Goal: Task Accomplishment & Management: Complete application form

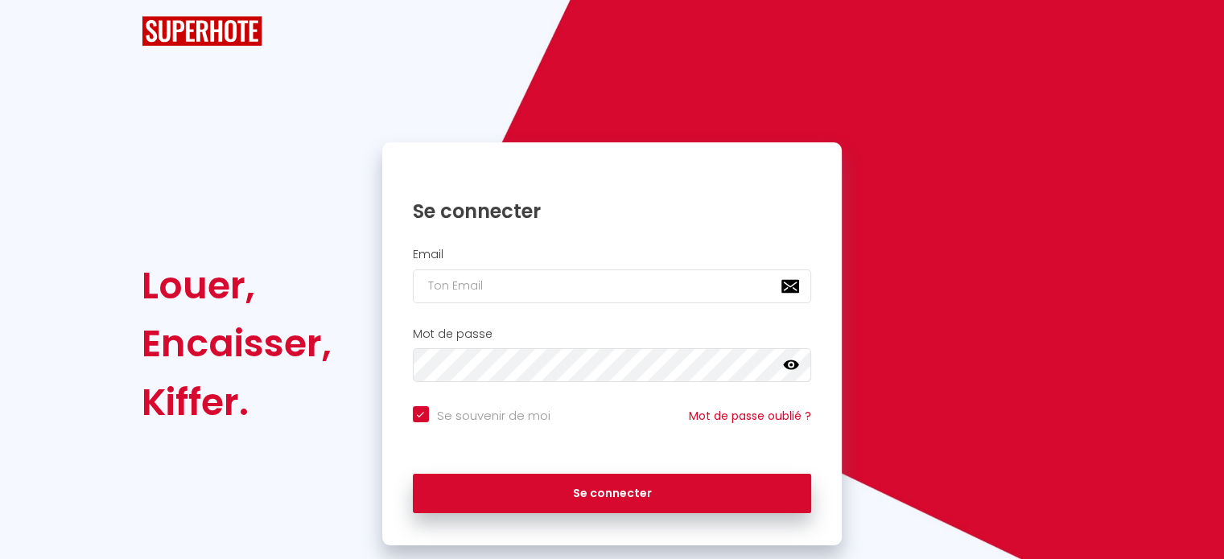
checkbox input "true"
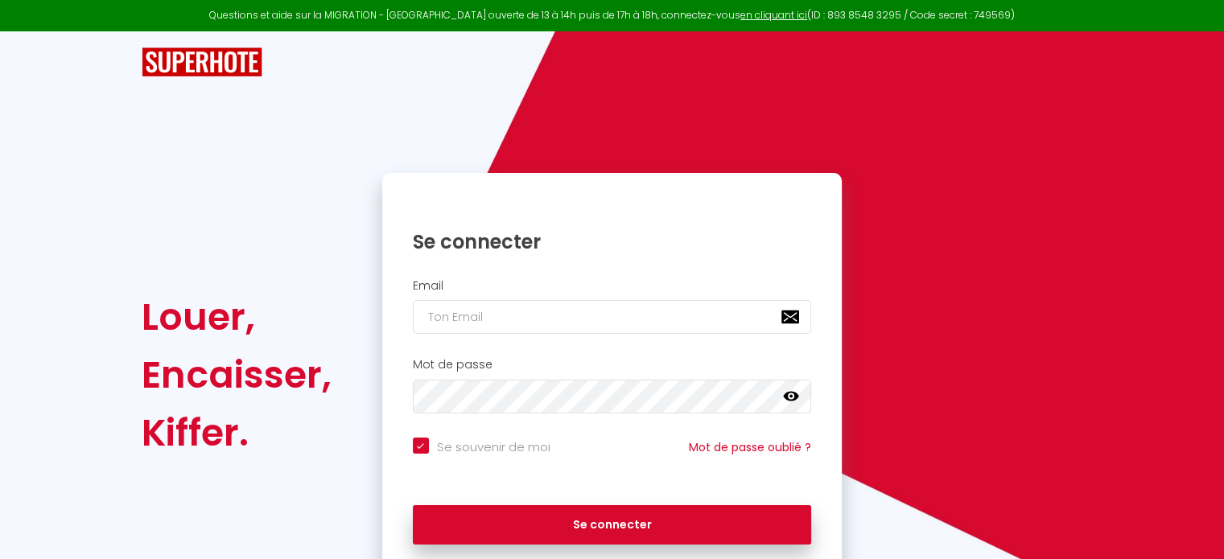
scroll to position [64, 0]
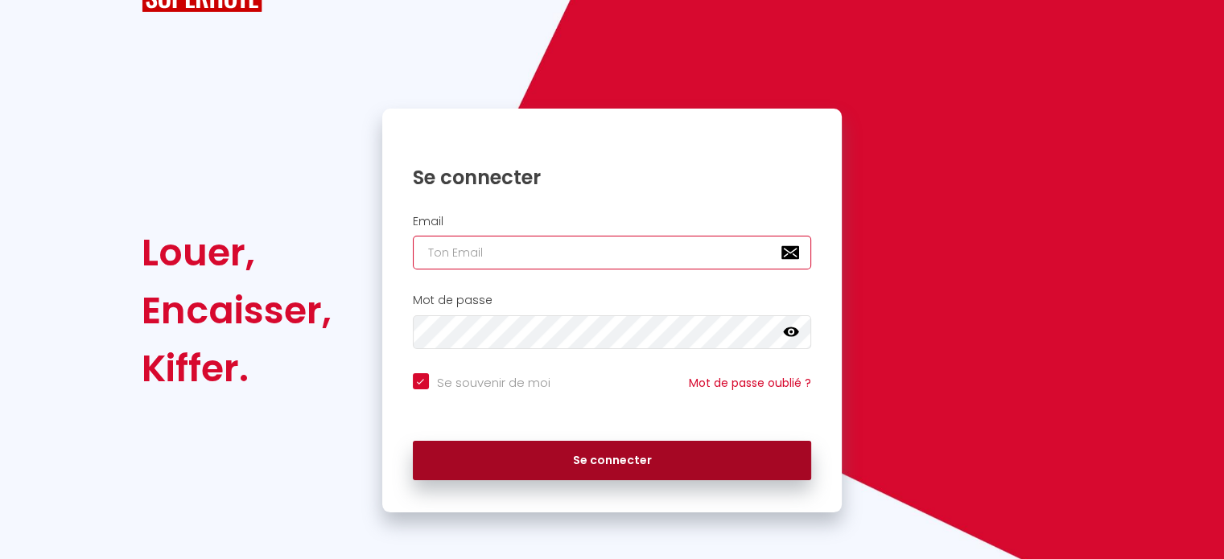
type input "[DOMAIN_NAME][EMAIL_ADDRESS][DOMAIN_NAME]"
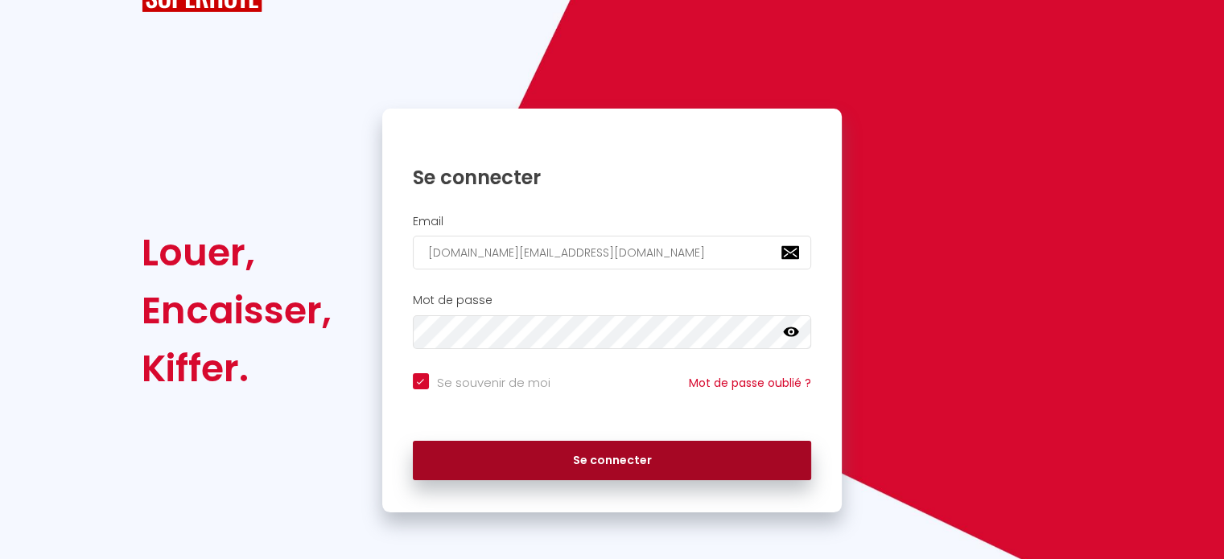
click at [605, 450] on button "Se connecter" at bounding box center [612, 461] width 399 height 40
checkbox input "true"
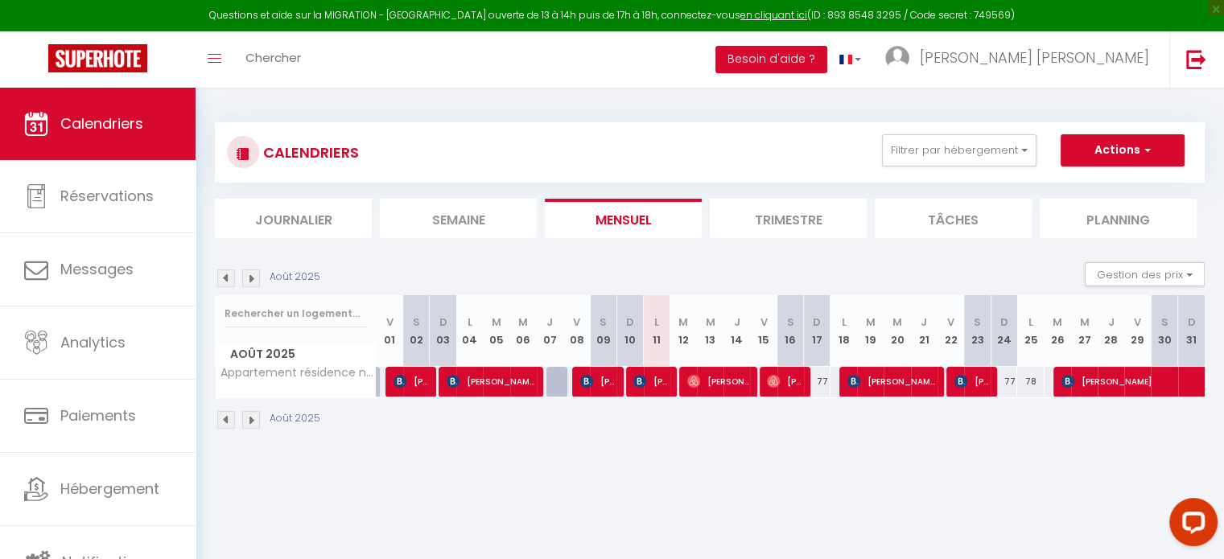
click at [251, 279] on img at bounding box center [251, 278] width 18 height 18
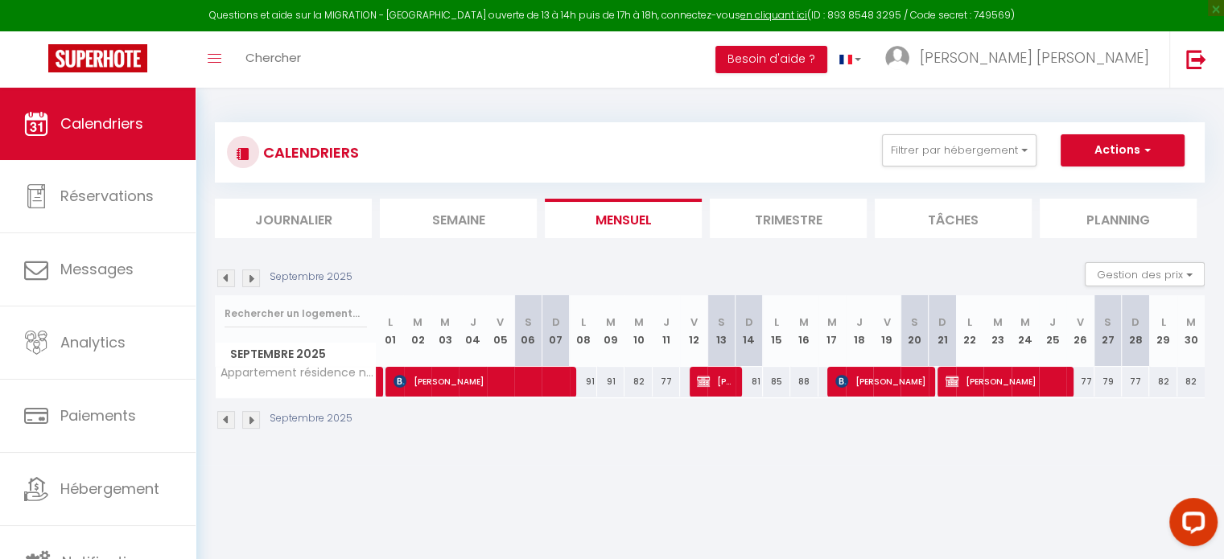
click at [251, 279] on img at bounding box center [251, 278] width 18 height 18
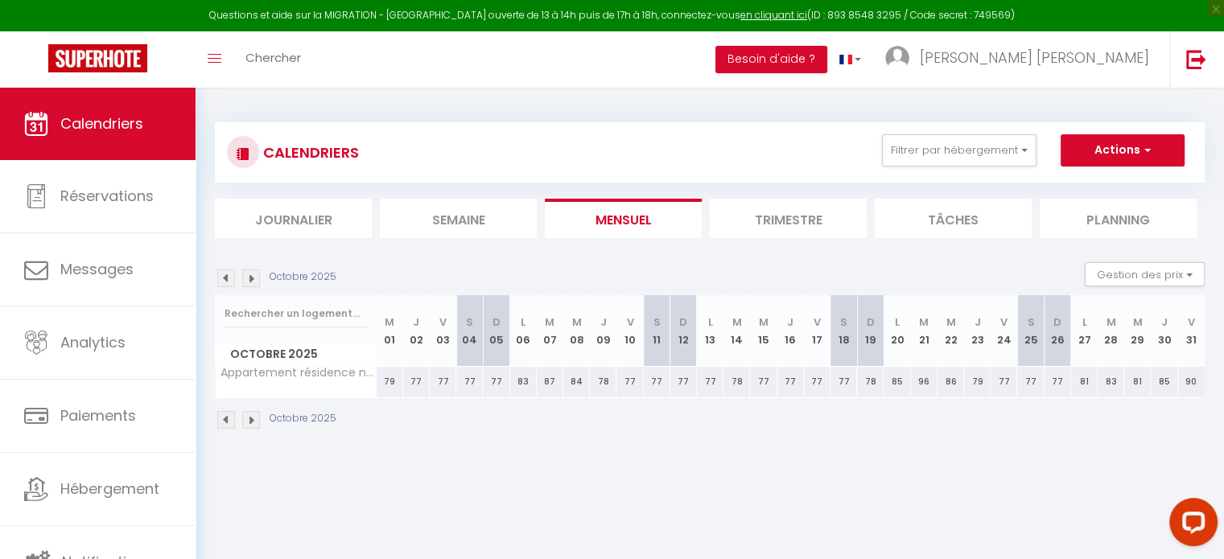
click at [251, 279] on img at bounding box center [251, 278] width 18 height 18
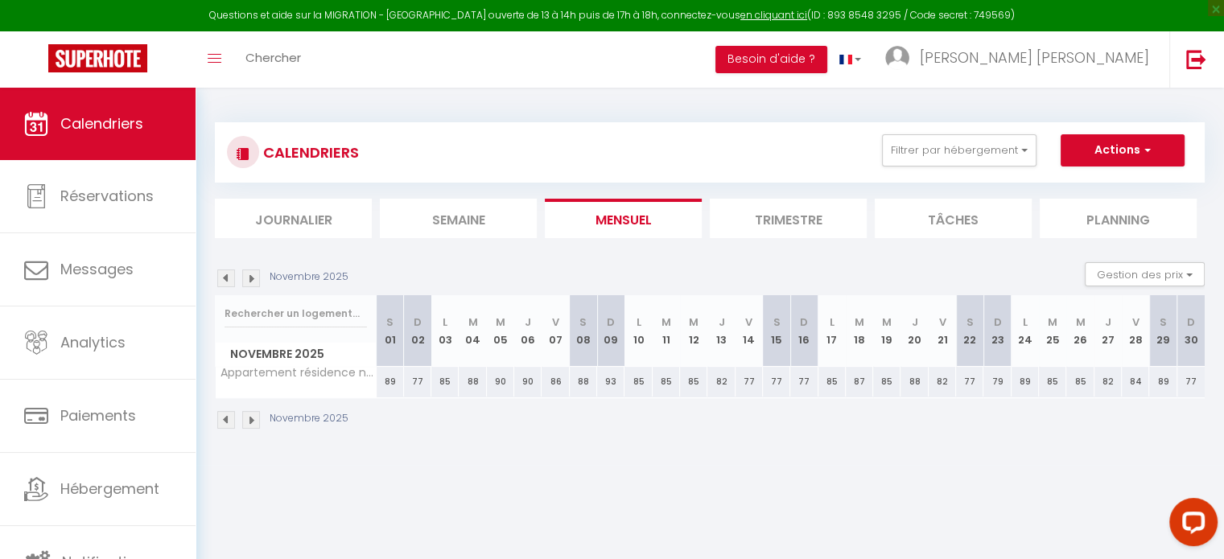
click at [251, 279] on img at bounding box center [251, 278] width 18 height 18
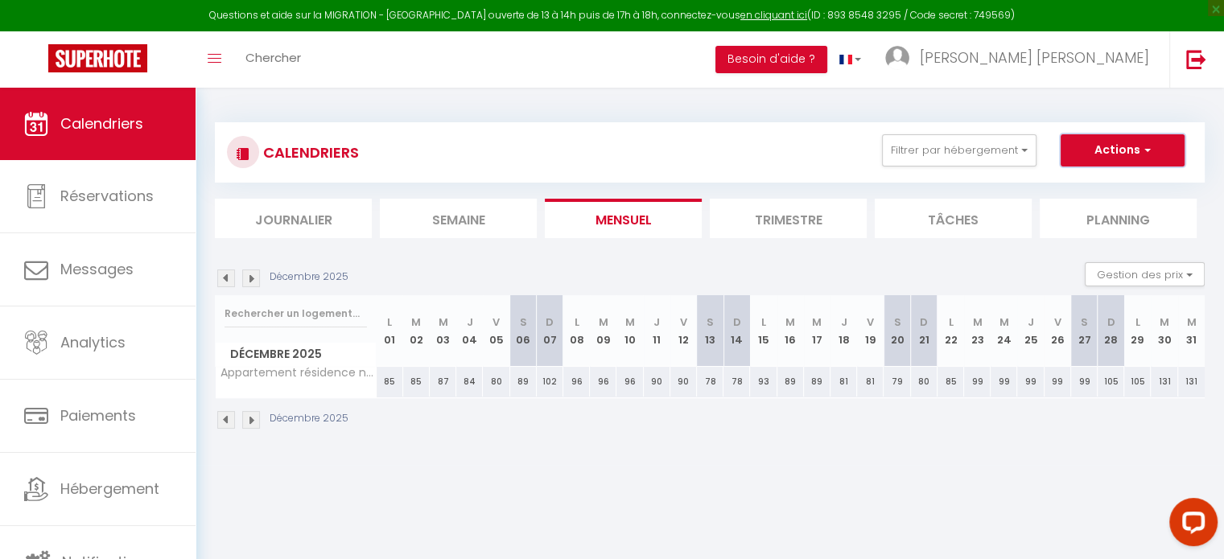
click at [1125, 150] on button "Actions" at bounding box center [1122, 150] width 124 height 32
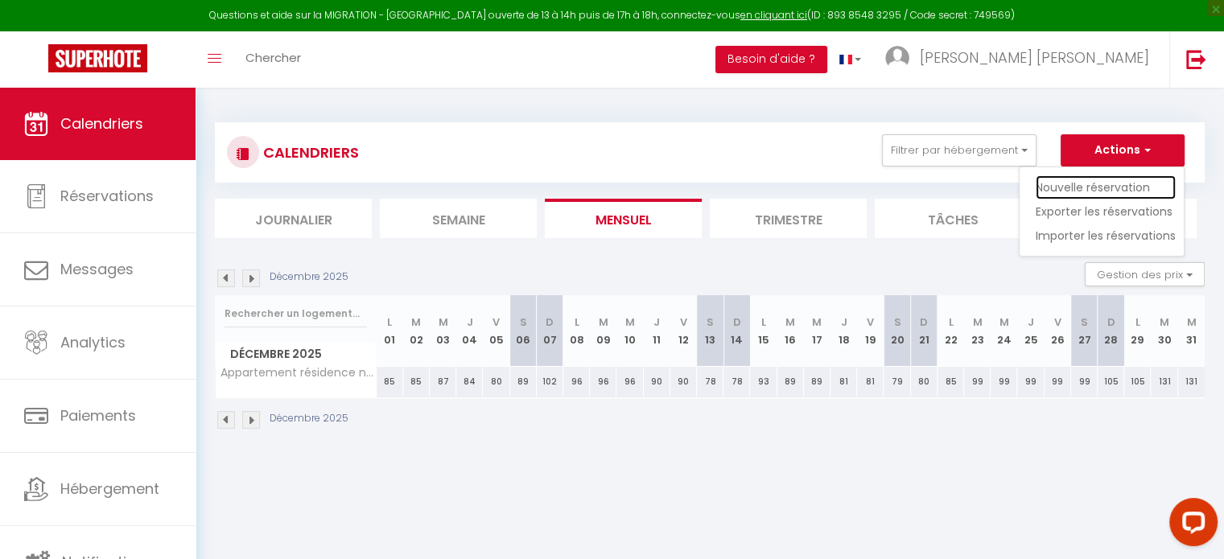
click at [1109, 179] on link "Nouvelle réservation" at bounding box center [1105, 187] width 140 height 24
select select
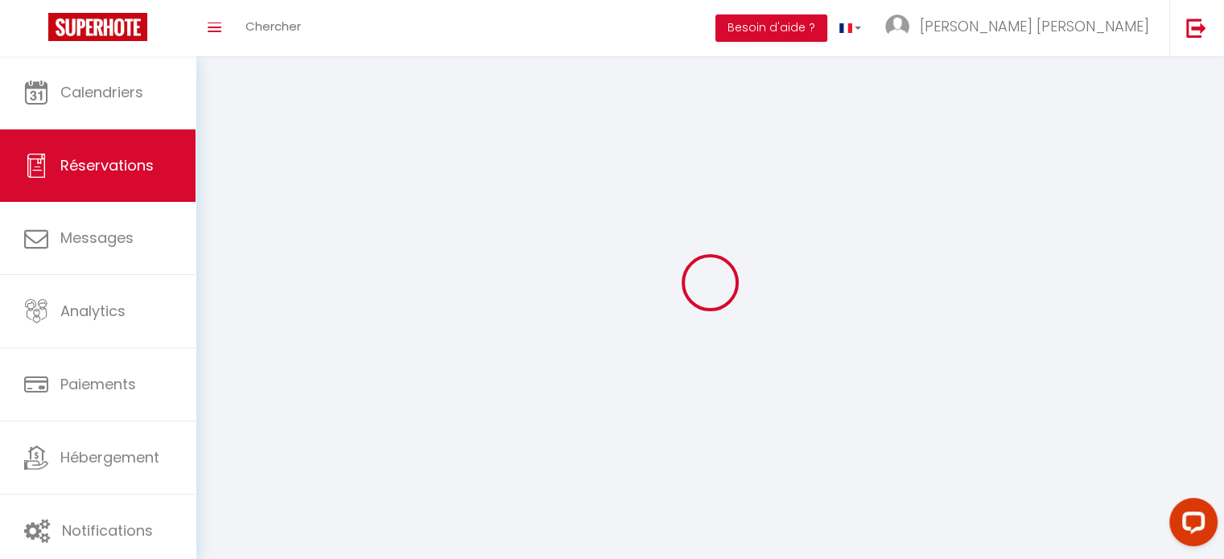
select select
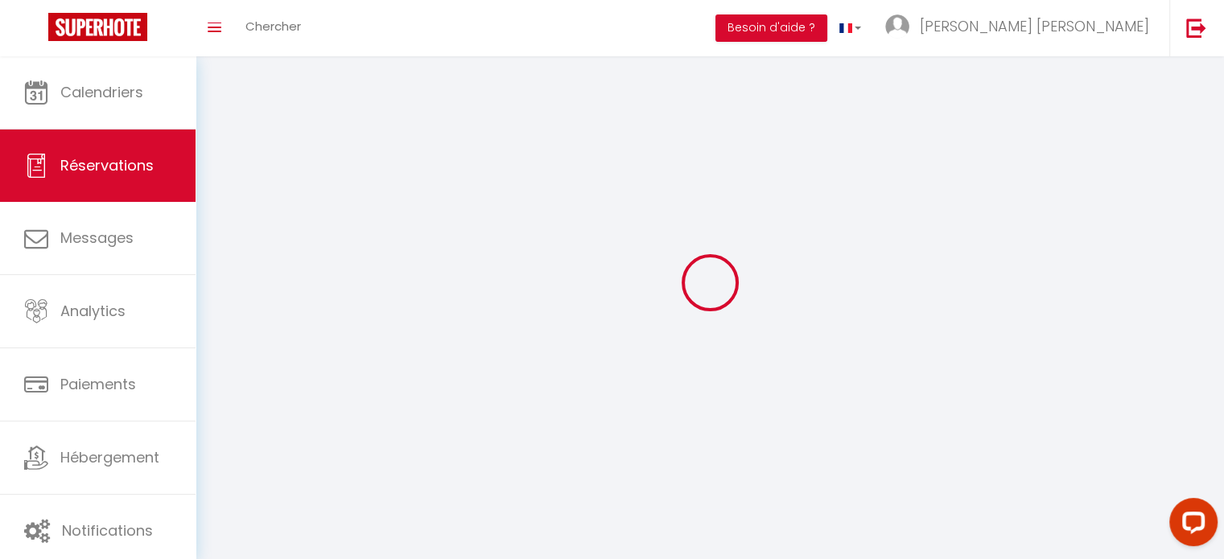
select select
checkbox input "false"
select select
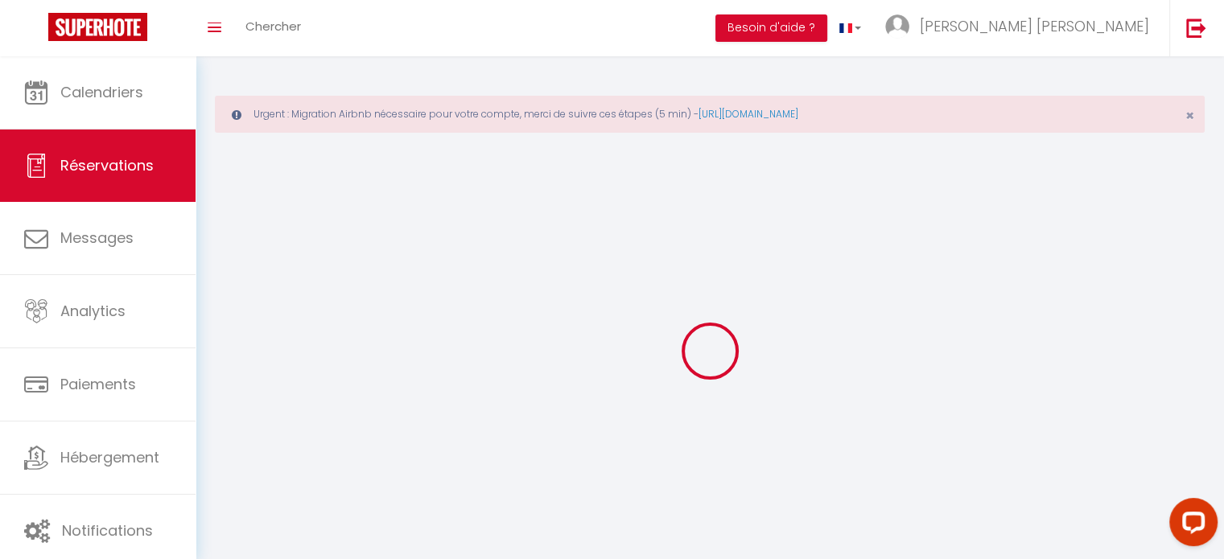
select select
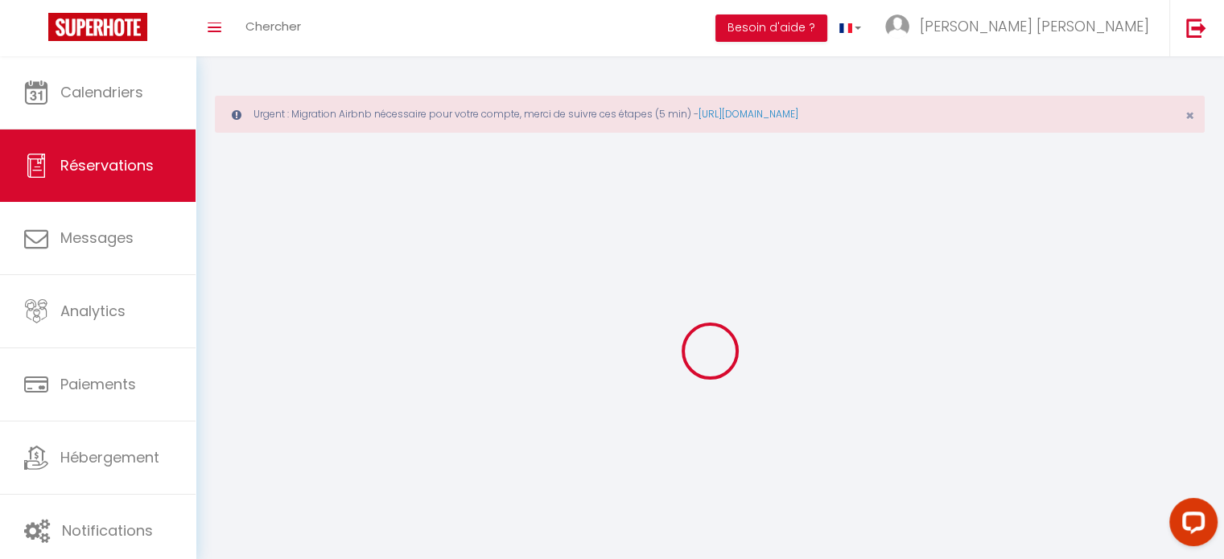
select select
checkbox input "false"
select select
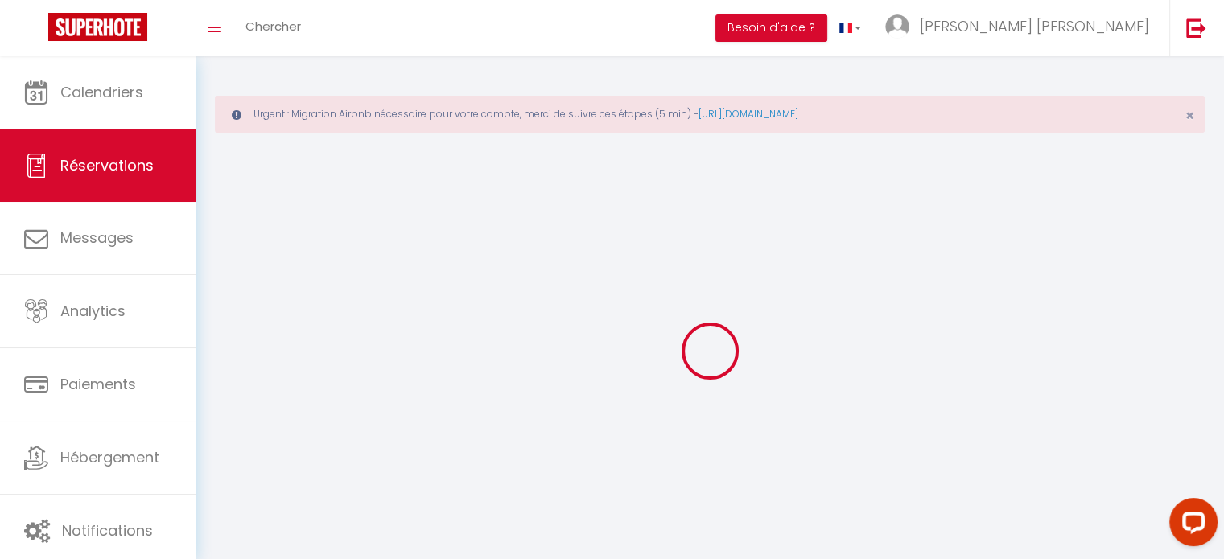
select select
checkbox input "false"
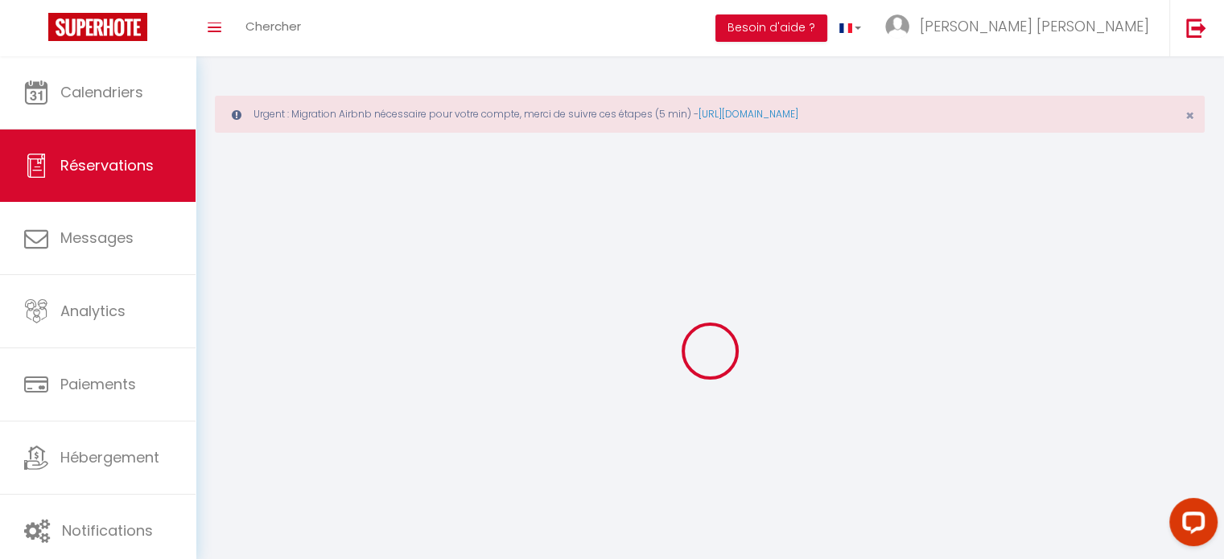
select select
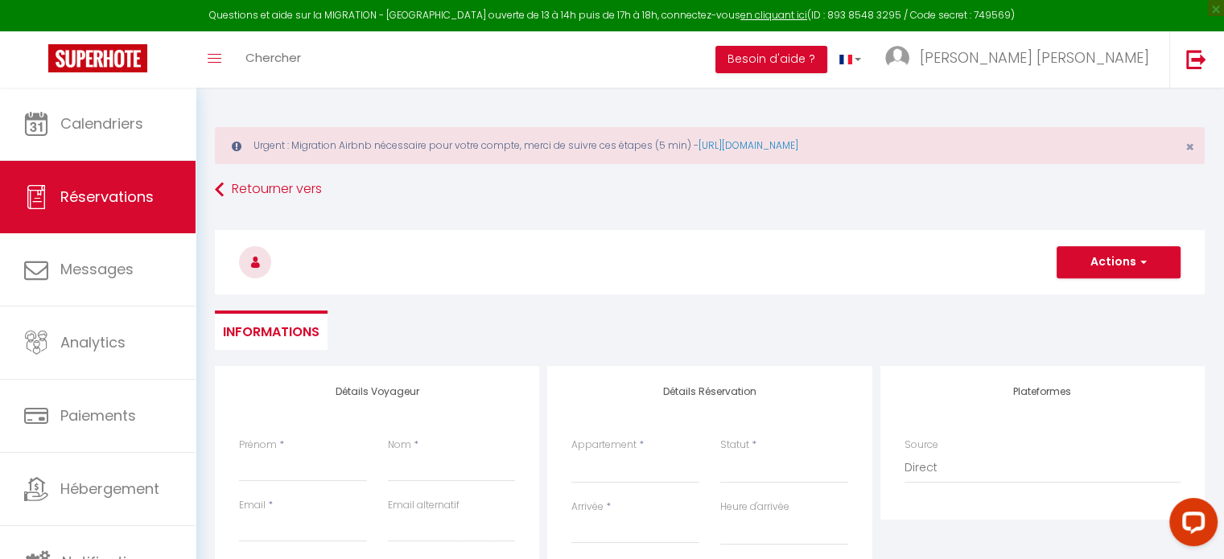
select select
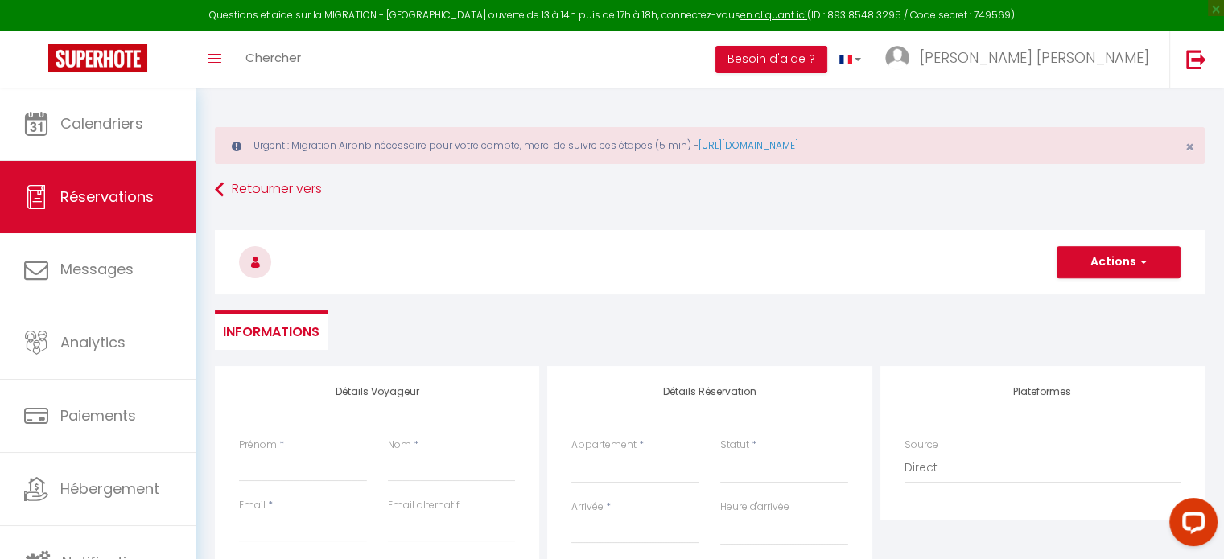
checkbox input "false"
select select
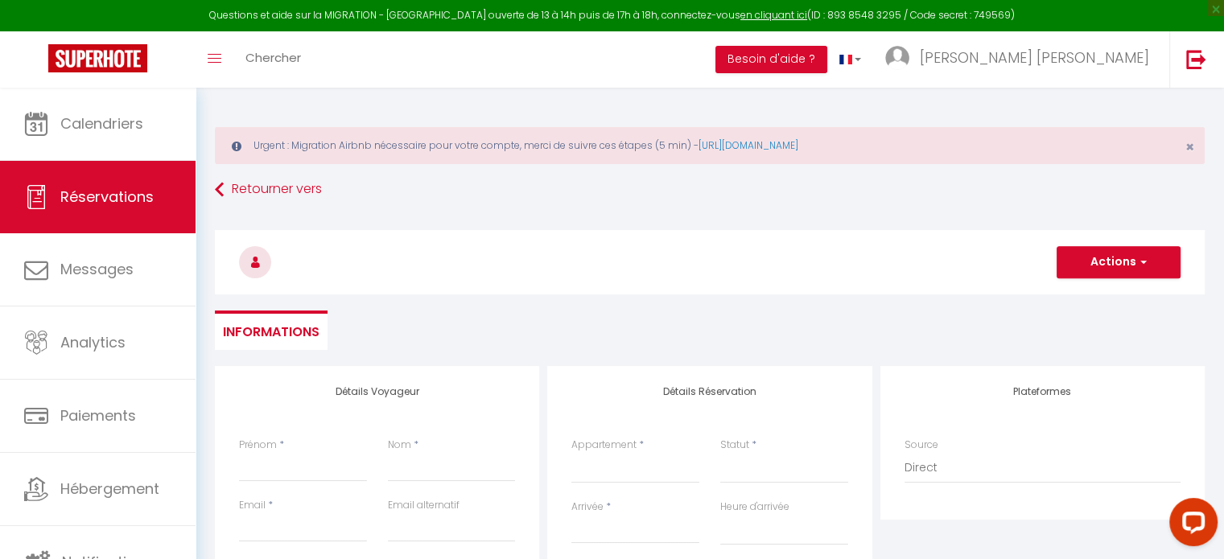
select select
checkbox input "false"
select select
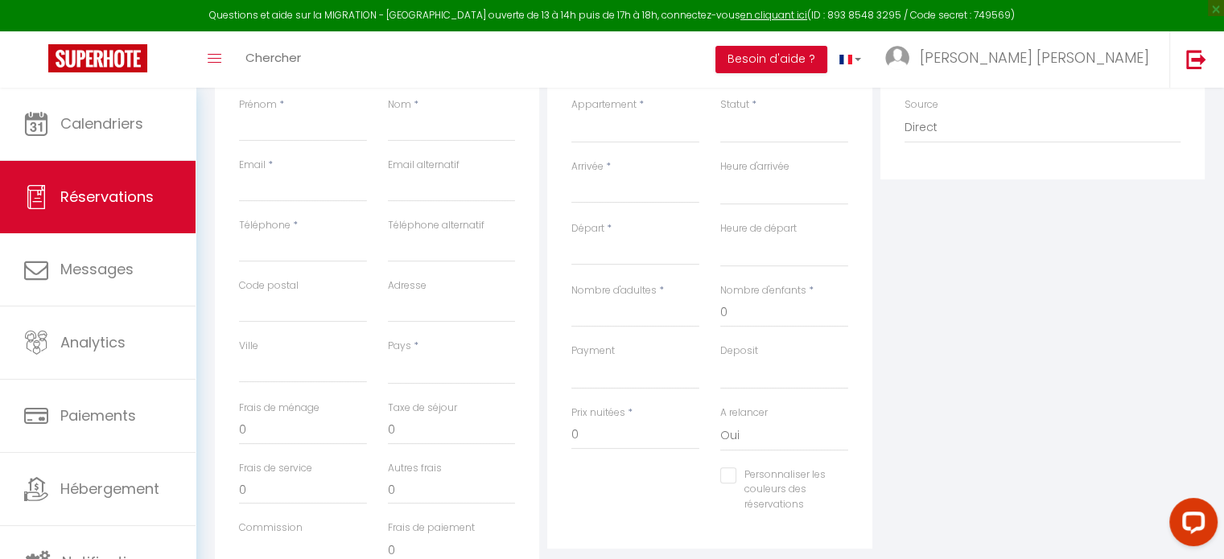
scroll to position [341, 0]
click at [622, 121] on select "Appartement résidence neuve proche [GEOGRAPHIC_DATA]" at bounding box center [635, 127] width 128 height 31
select select "43077"
click at [571, 112] on select "Appartement résidence neuve proche [GEOGRAPHIC_DATA]" at bounding box center [635, 127] width 128 height 31
select select
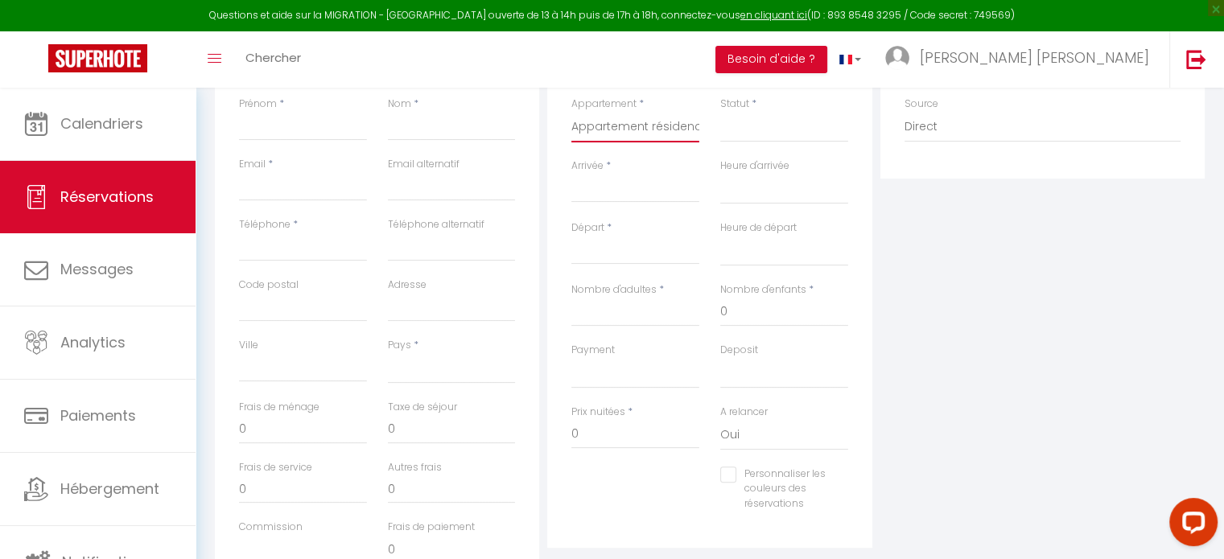
select select
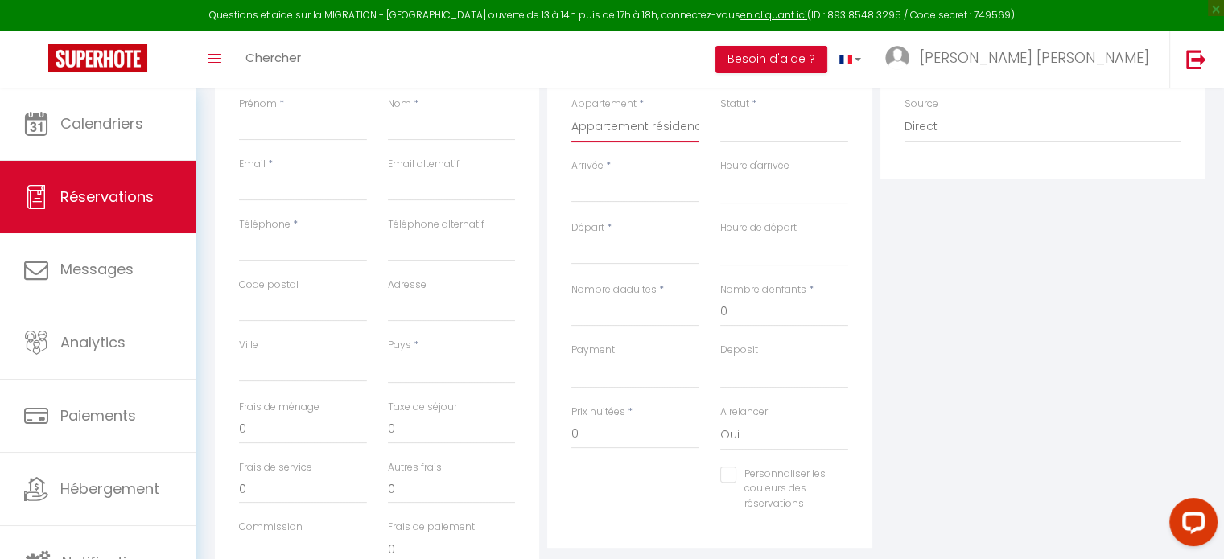
checkbox input "false"
click at [768, 131] on select "Confirmé Non Confirmé Annulé Annulé par le voyageur No Show Request" at bounding box center [784, 127] width 128 height 31
click at [743, 134] on select "Confirmé Non Confirmé Annulé Annulé par le voyageur No Show Request" at bounding box center [784, 127] width 128 height 31
click at [611, 188] on input "Arrivée" at bounding box center [635, 189] width 128 height 21
select select
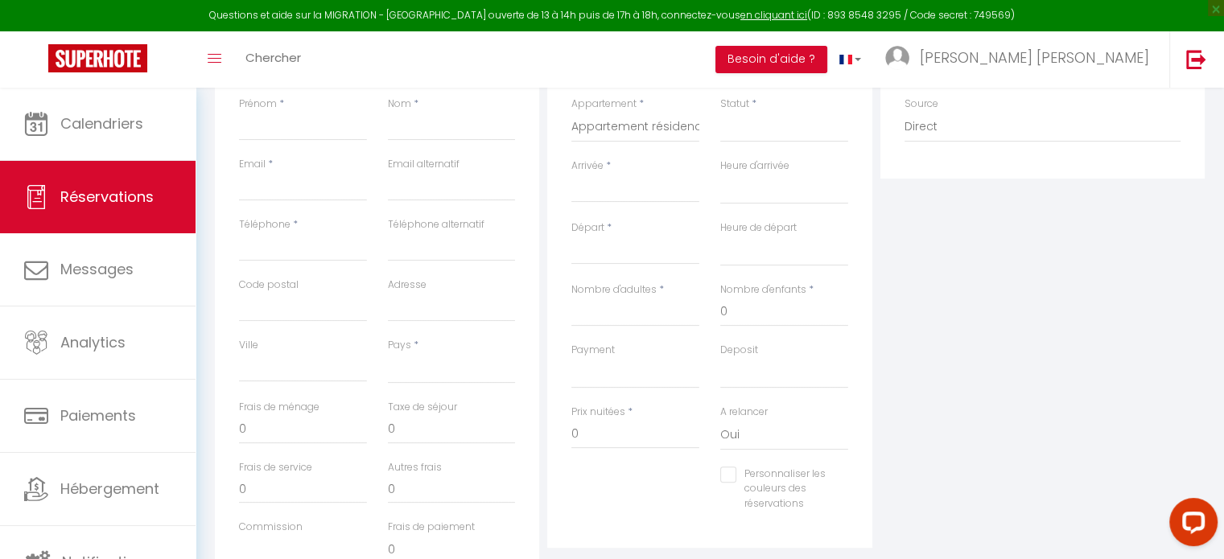
select select
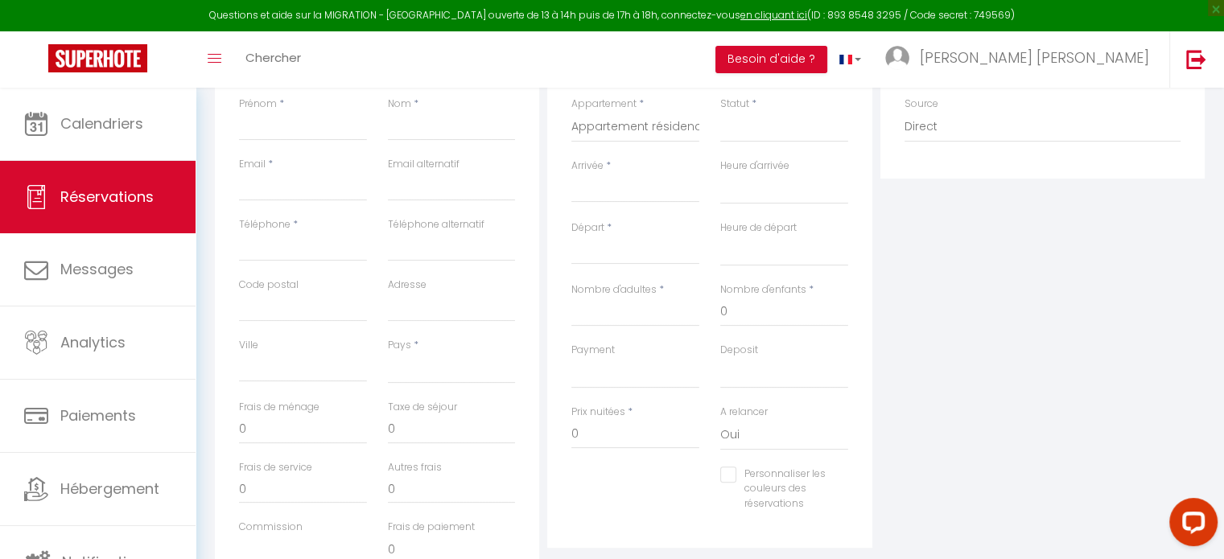
checkbox input "false"
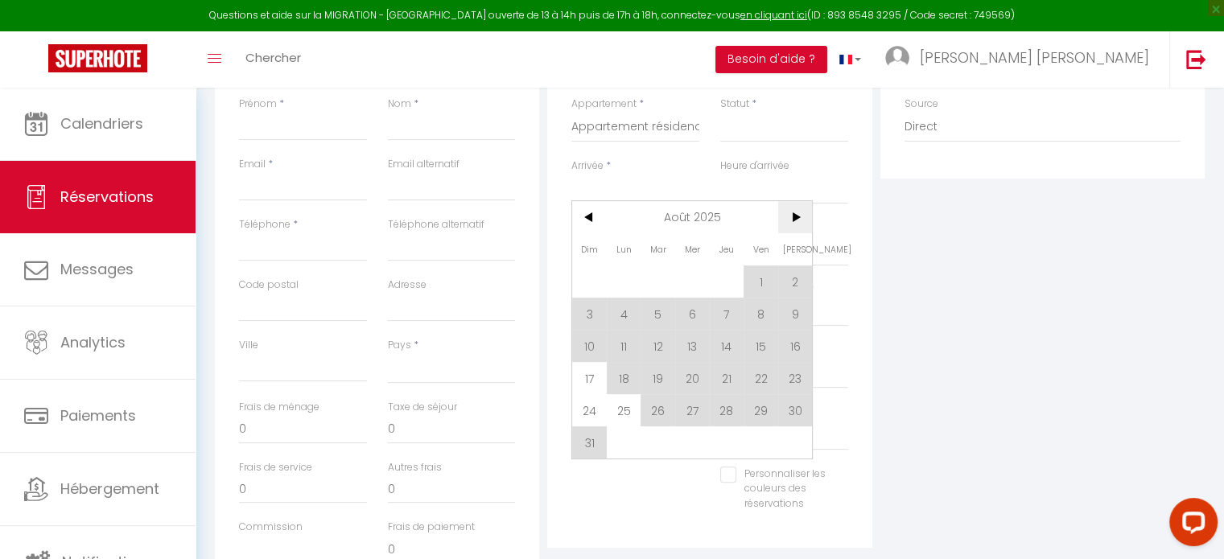
click at [803, 208] on span ">" at bounding box center [795, 217] width 35 height 32
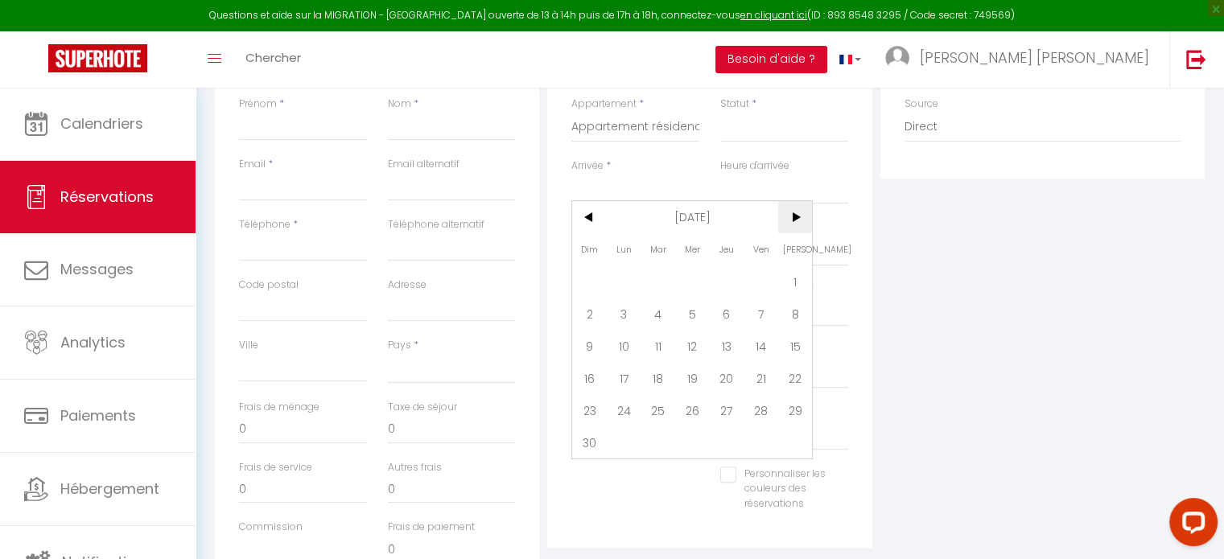
click at [788, 224] on span ">" at bounding box center [795, 217] width 35 height 32
click at [758, 274] on span "5" at bounding box center [760, 281] width 35 height 32
click at [796, 215] on div "Heure d'arrivée 00:00 00:30 01:00 01:30 02:00 02:30 03:00 03:30 04:00 04:30 05:…" at bounding box center [783, 189] width 149 height 62
select select
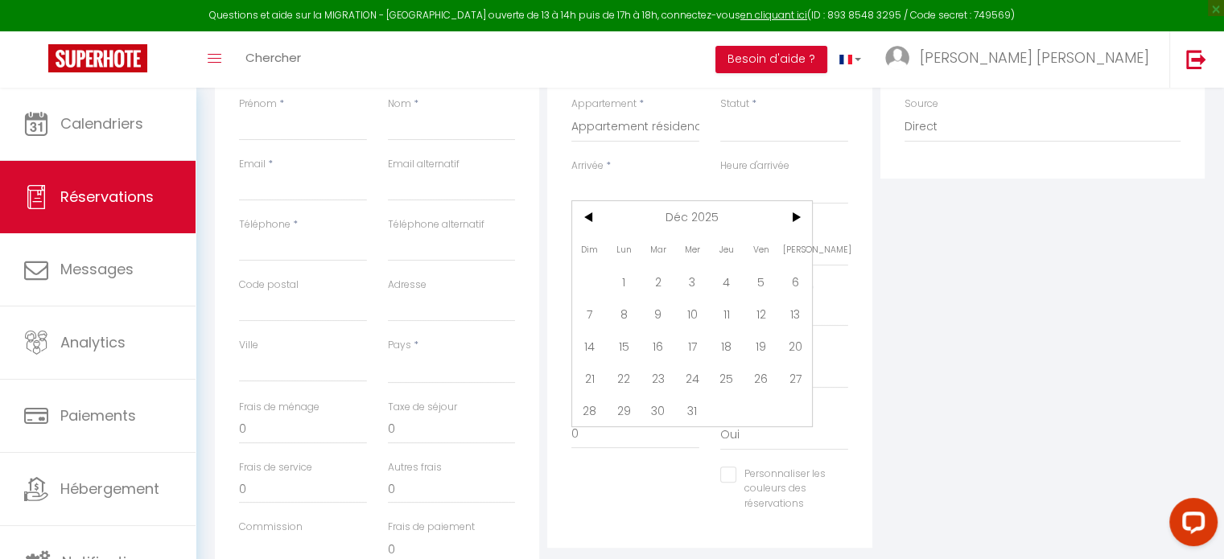
type input "Ven 05 Décembre 2025"
select select
type input "Sam 06 Décembre 2025"
select select
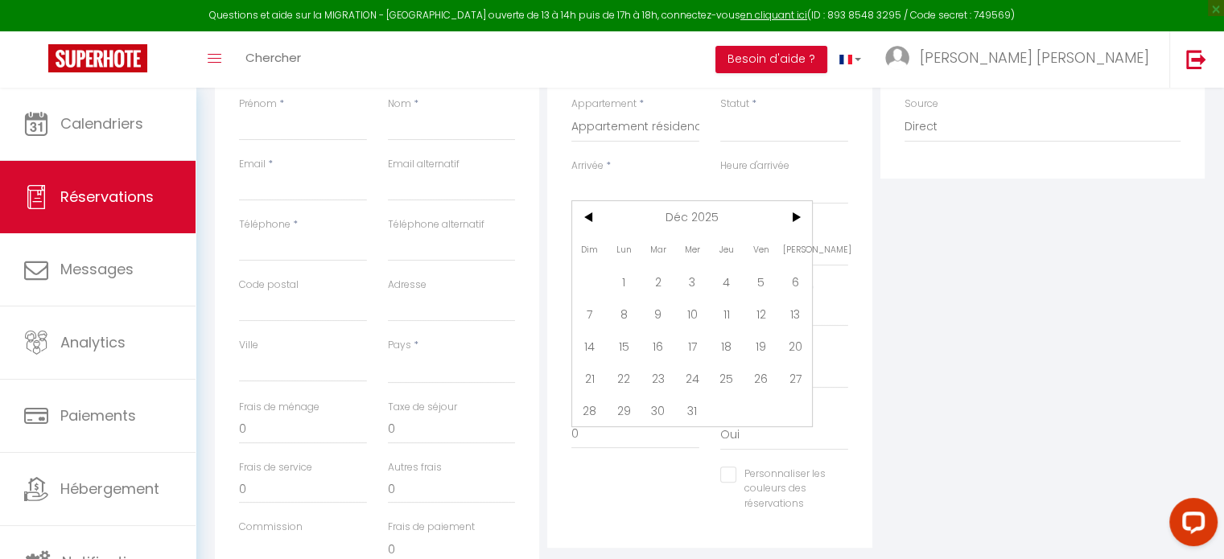
select select
checkbox input "false"
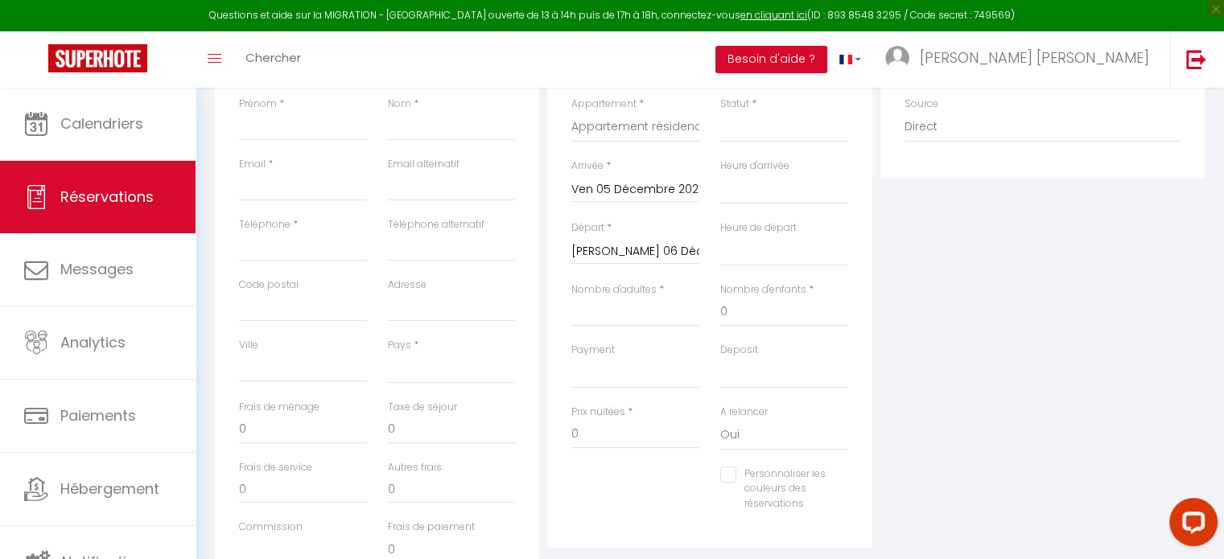
click at [642, 245] on input "Sam 06 Décembre 2025" at bounding box center [635, 251] width 128 height 21
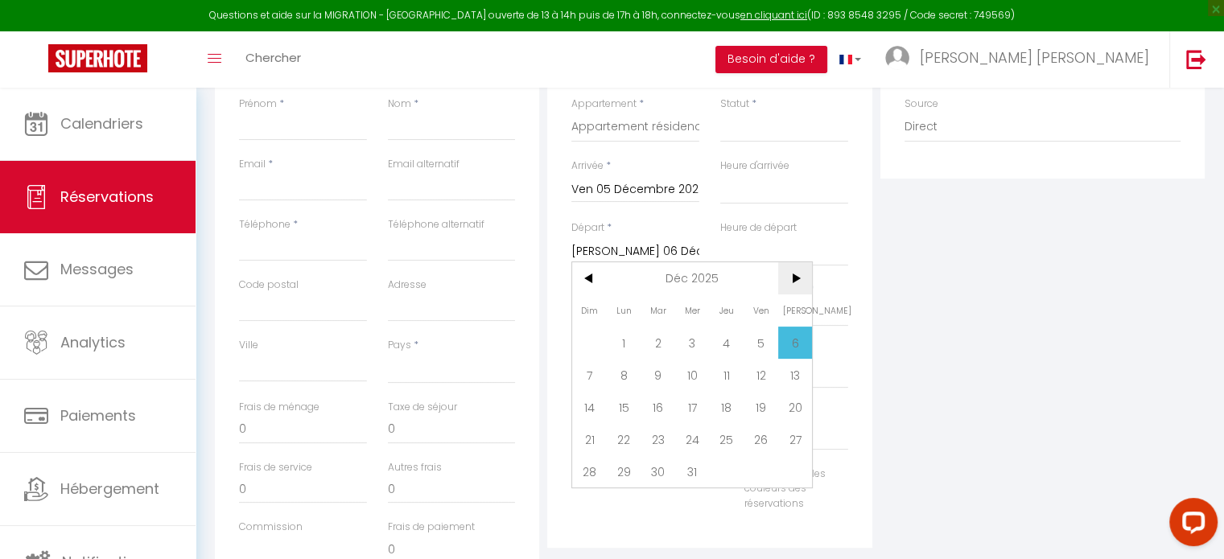
click at [796, 273] on span ">" at bounding box center [795, 278] width 35 height 32
click at [620, 376] on span "5" at bounding box center [624, 375] width 35 height 32
select select
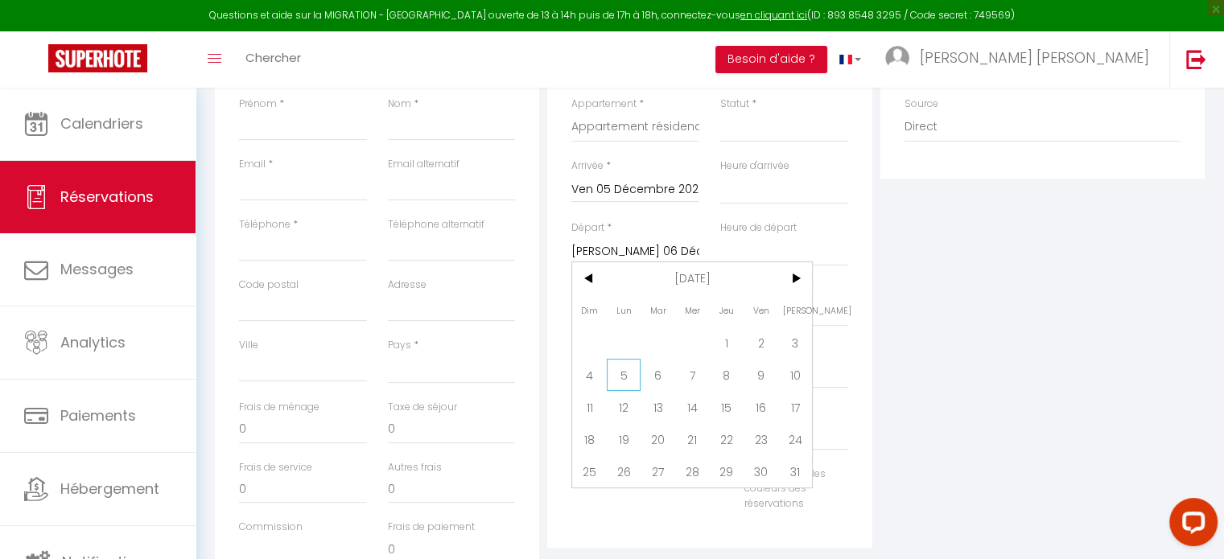
type input "Lun 05 Janvier 2026"
select select
checkbox input "false"
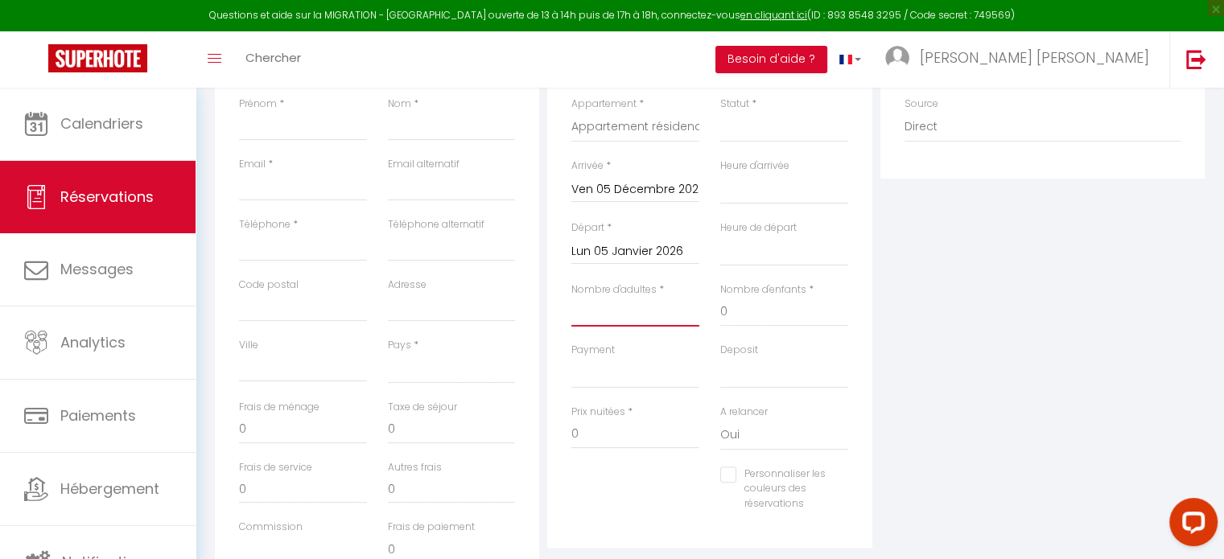
click at [621, 324] on input "Nombre d'adultes" at bounding box center [635, 312] width 128 height 29
type input "2"
select select
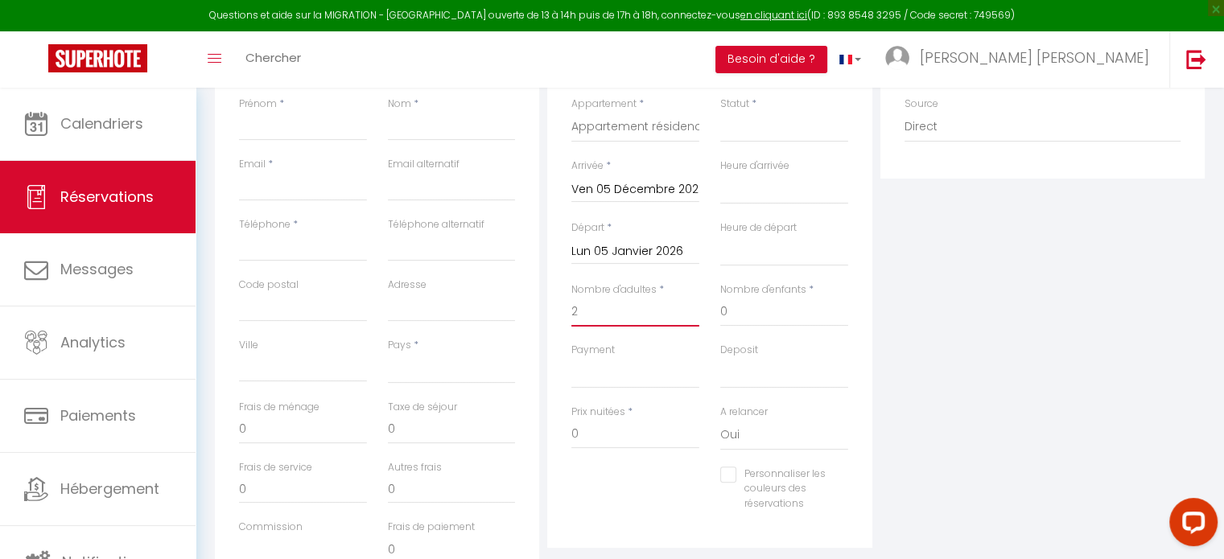
select select
checkbox input "false"
select select
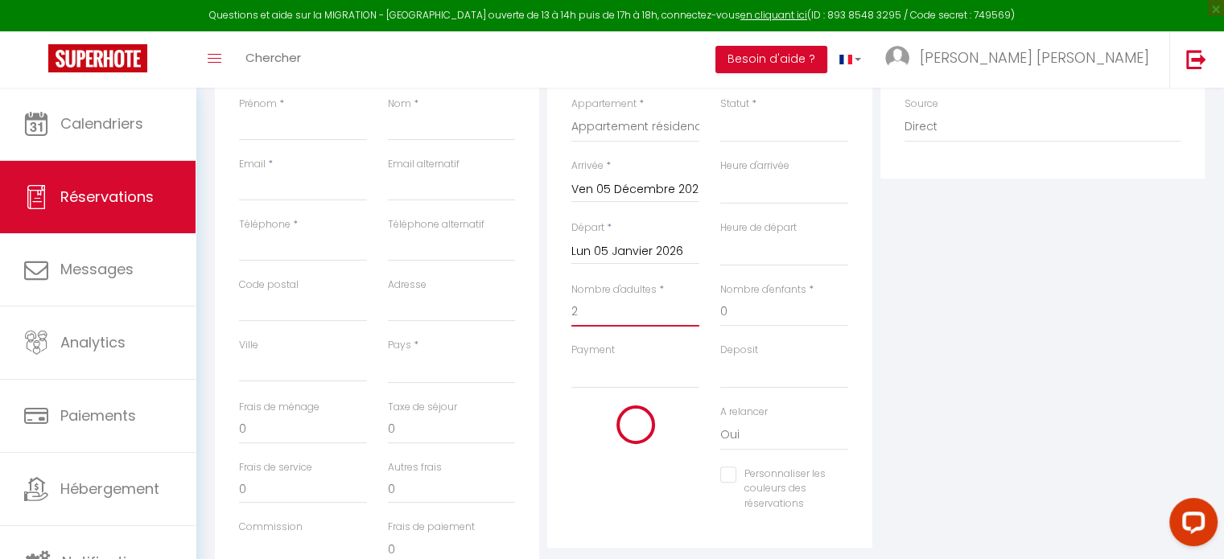
type input "50"
select select
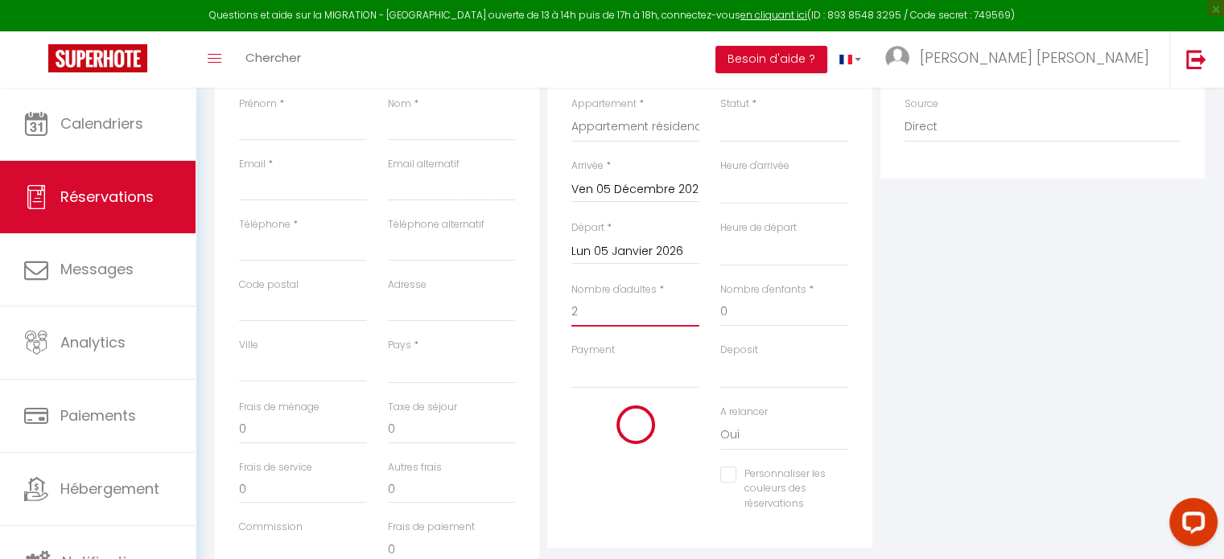
select select
type input "3040"
checkbox input "false"
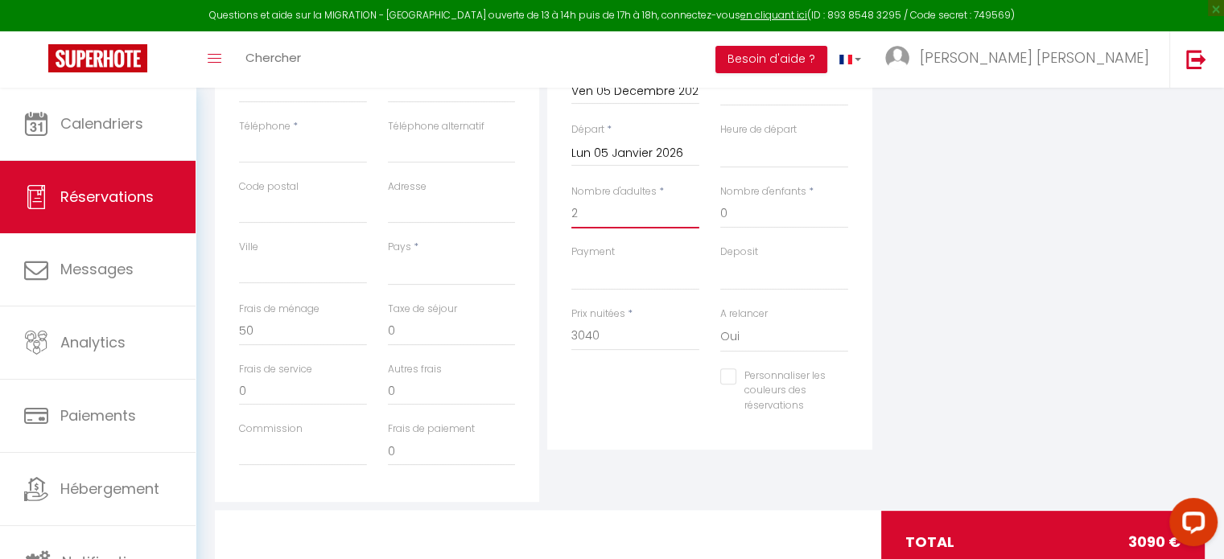
scroll to position [438, 0]
type input "2"
click at [986, 358] on div "Plateformes Source Direct Airbnb.com Booking.com Chalet montagne Expedia Gite d…" at bounding box center [1042, 215] width 332 height 575
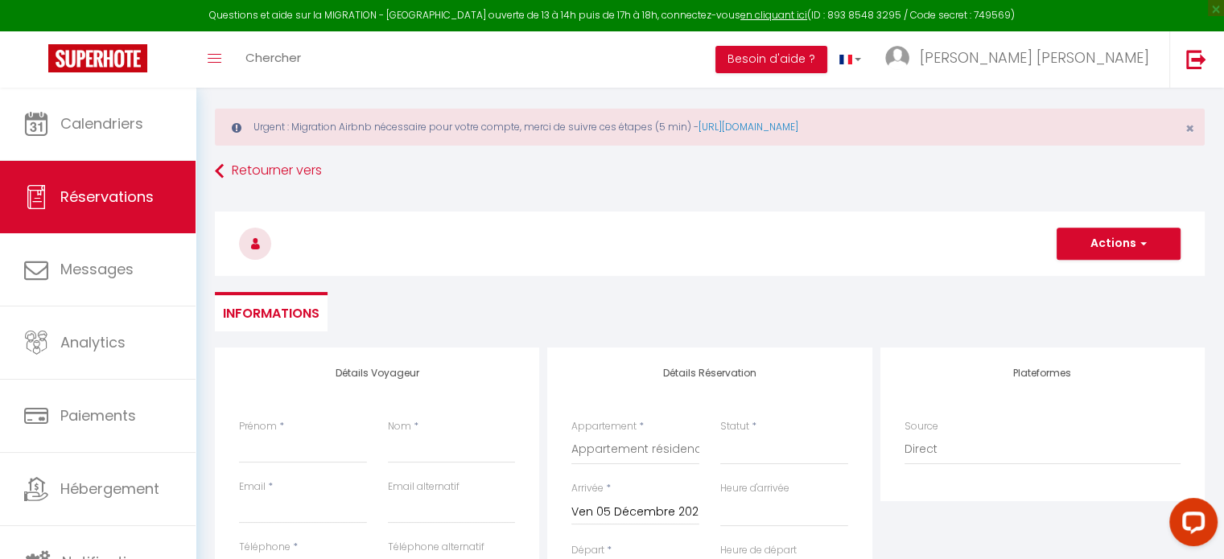
scroll to position [19, 0]
click at [278, 51] on span "Chercher" at bounding box center [273, 57] width 56 height 17
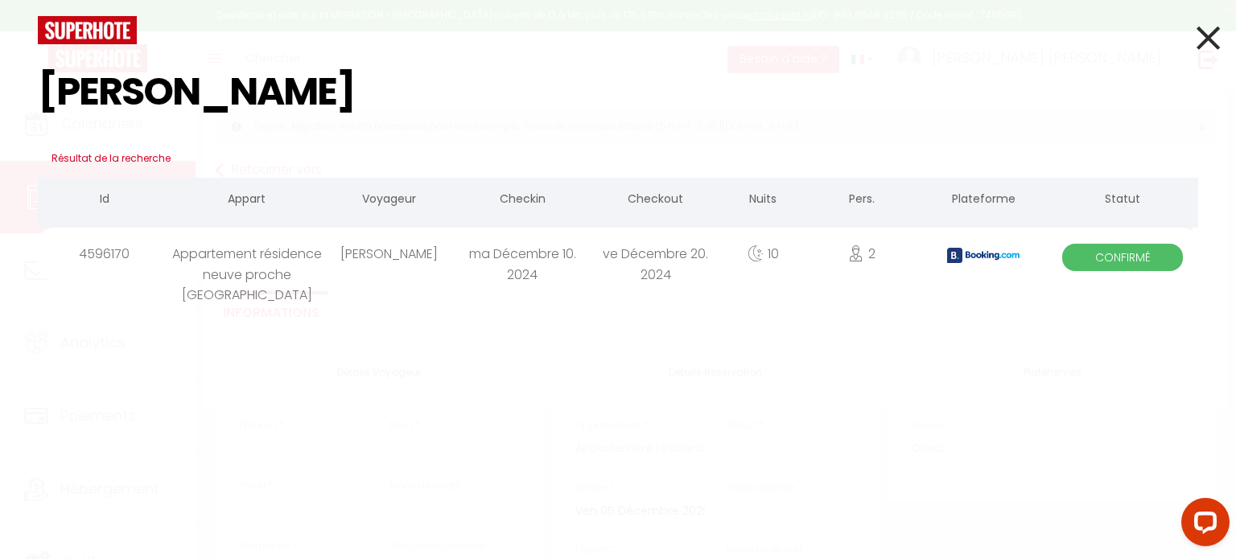
type input "cain"
click at [415, 260] on div "[PERSON_NAME]" at bounding box center [389, 254] width 134 height 52
select select
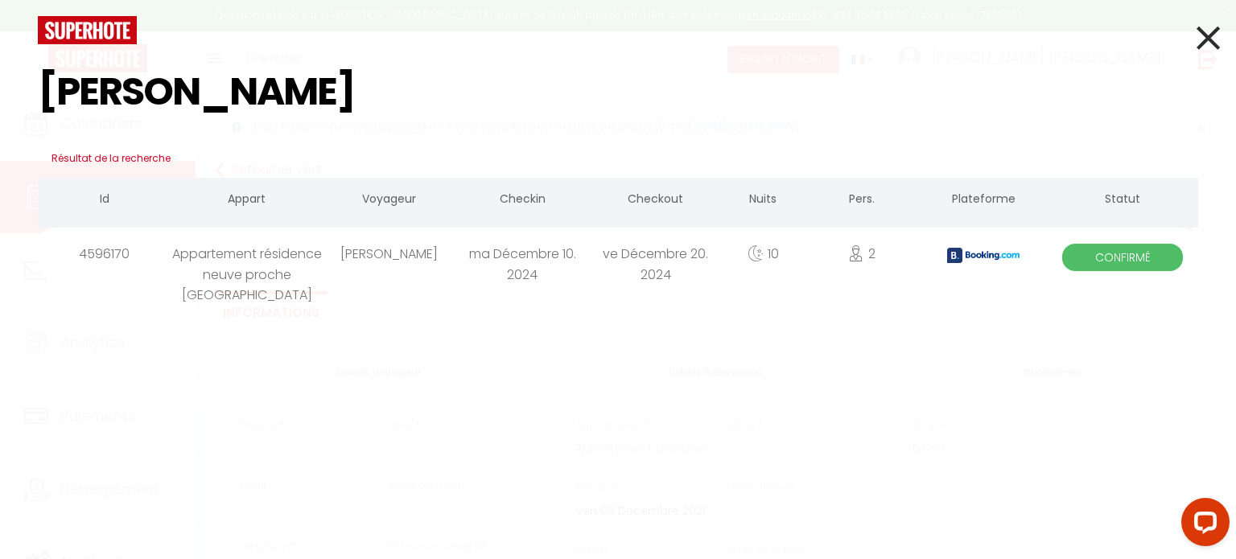
select select
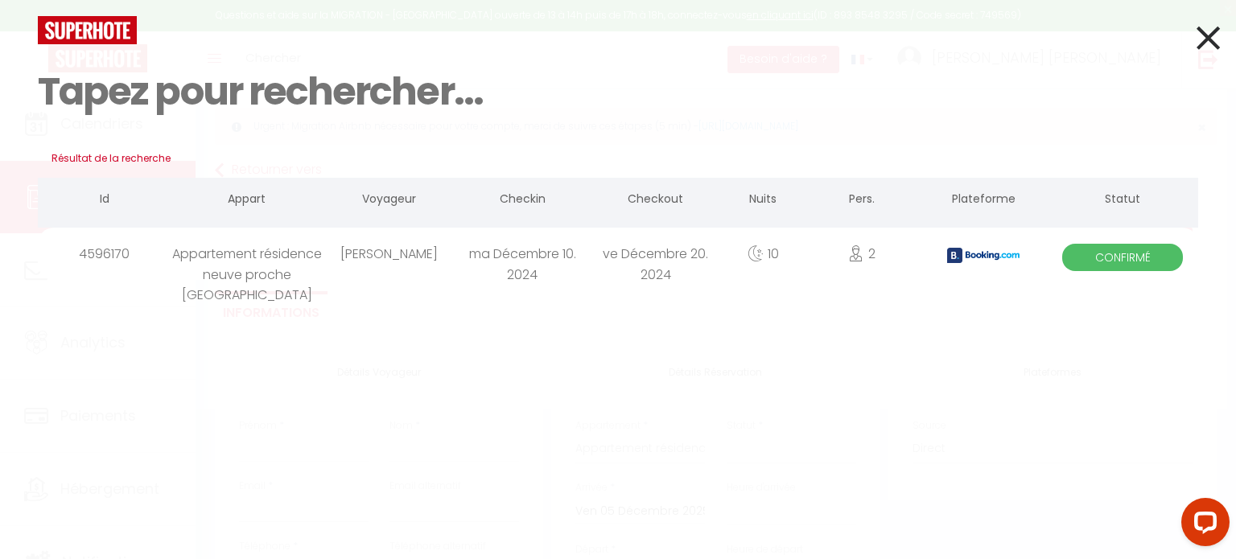
select select
checkbox input "false"
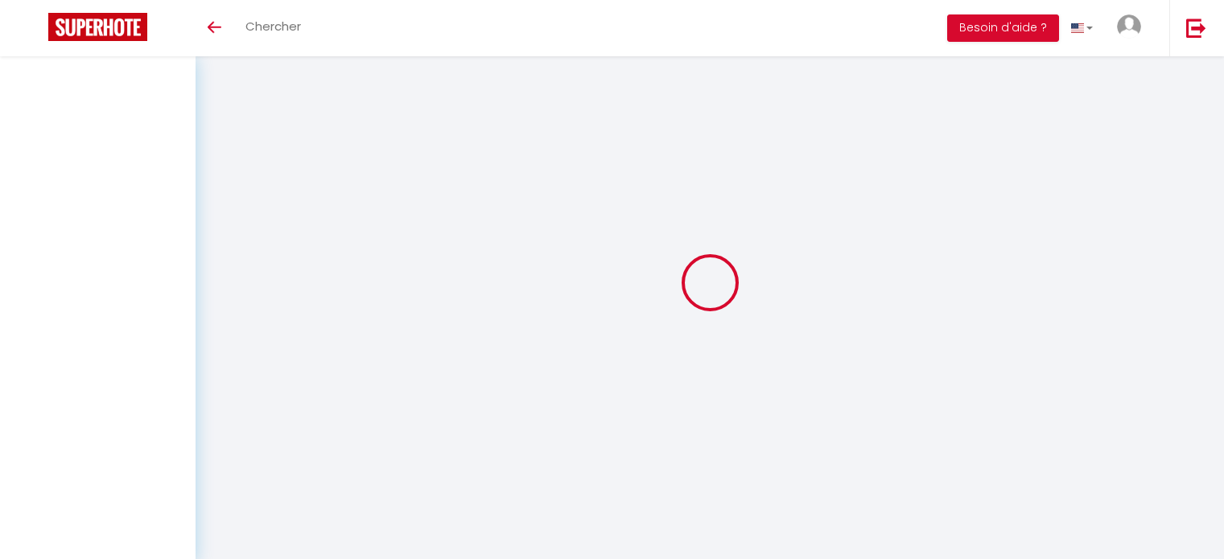
select select
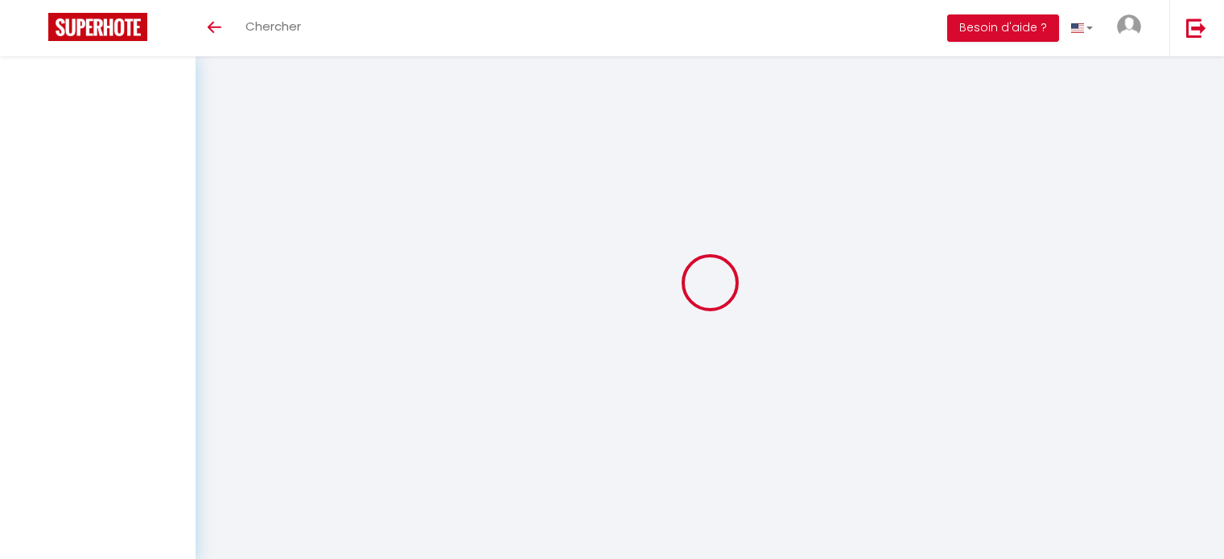
select select
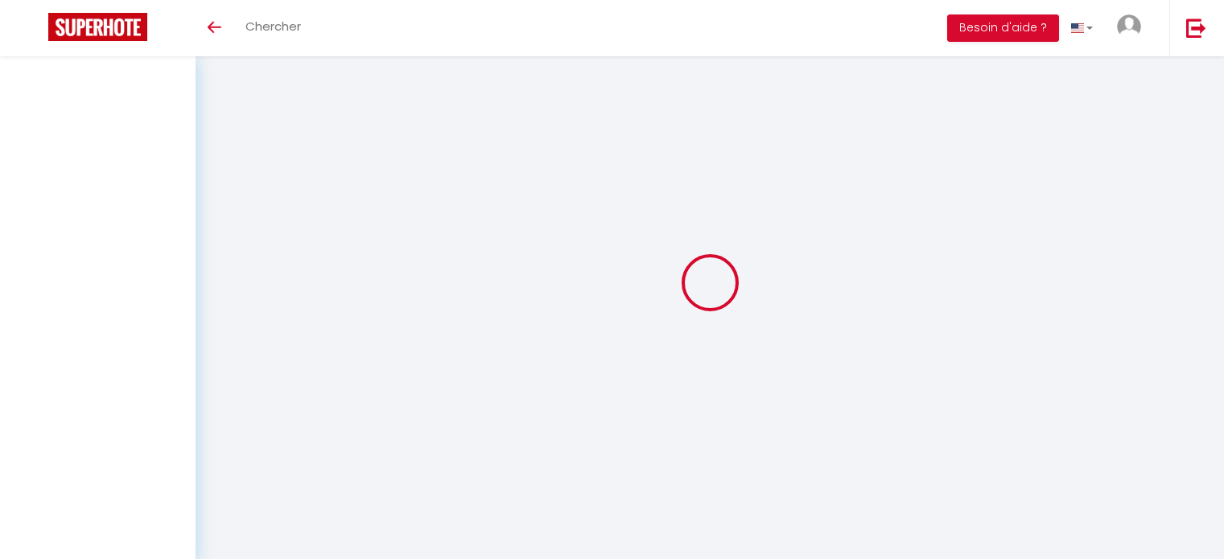
select select
checkbox input "false"
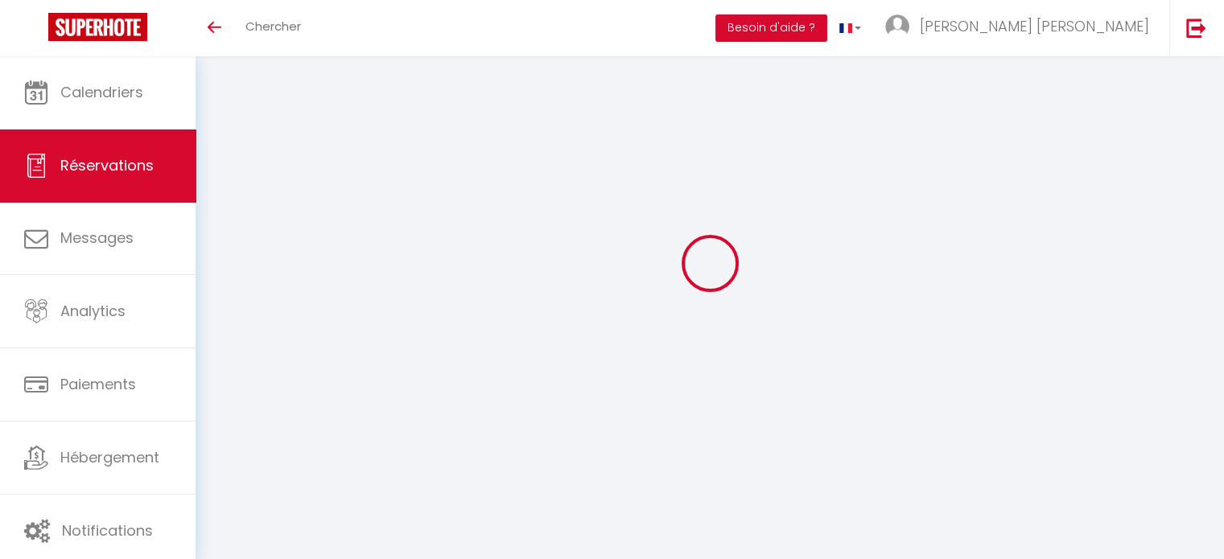
select select
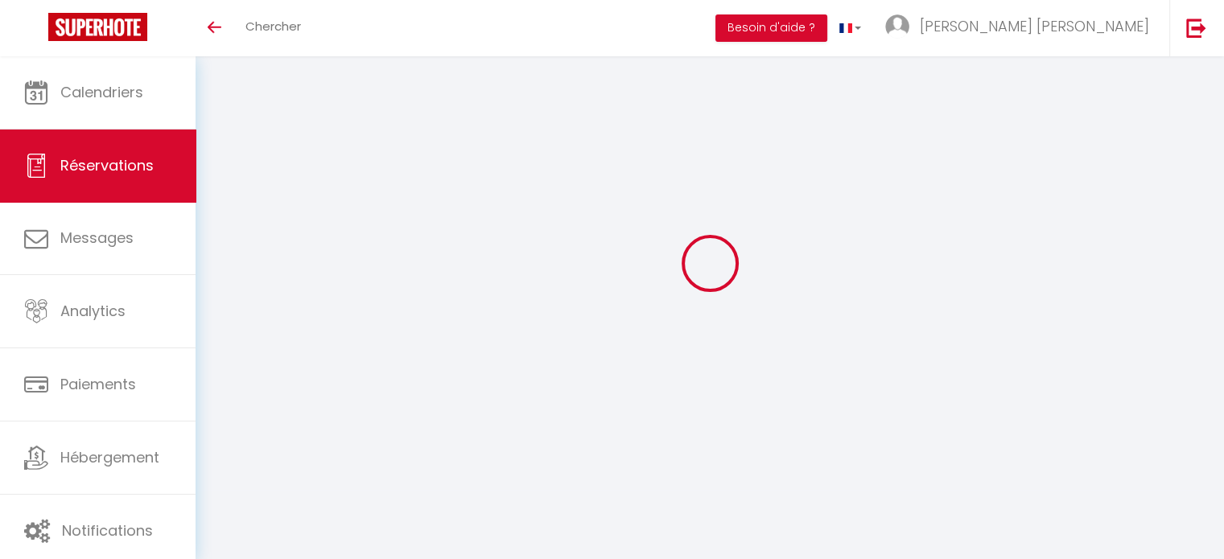
select select
checkbox input "false"
select select
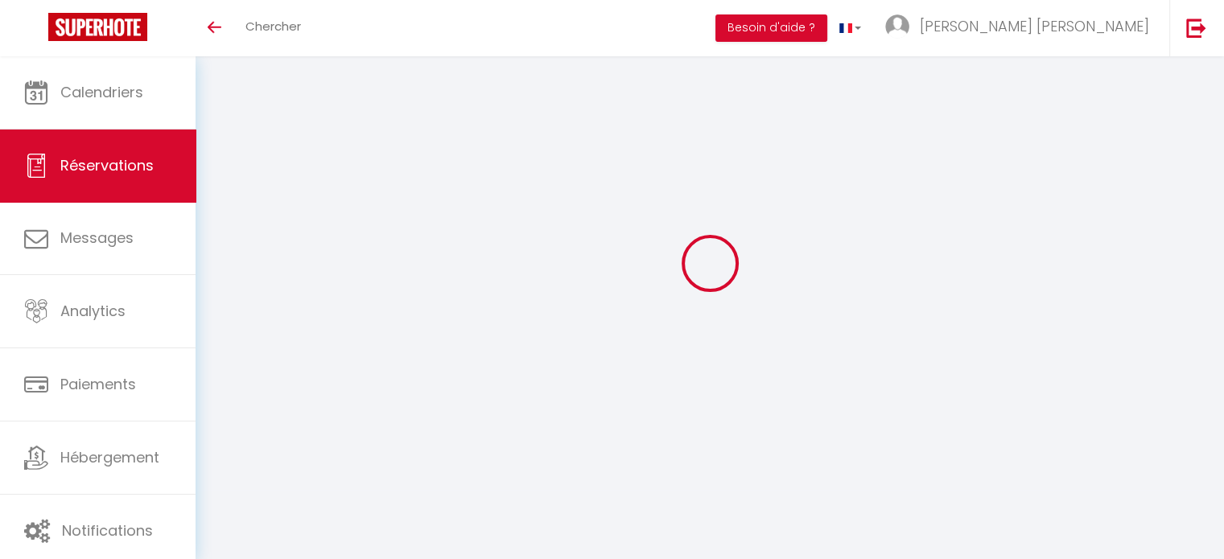
select select
checkbox input "false"
select select
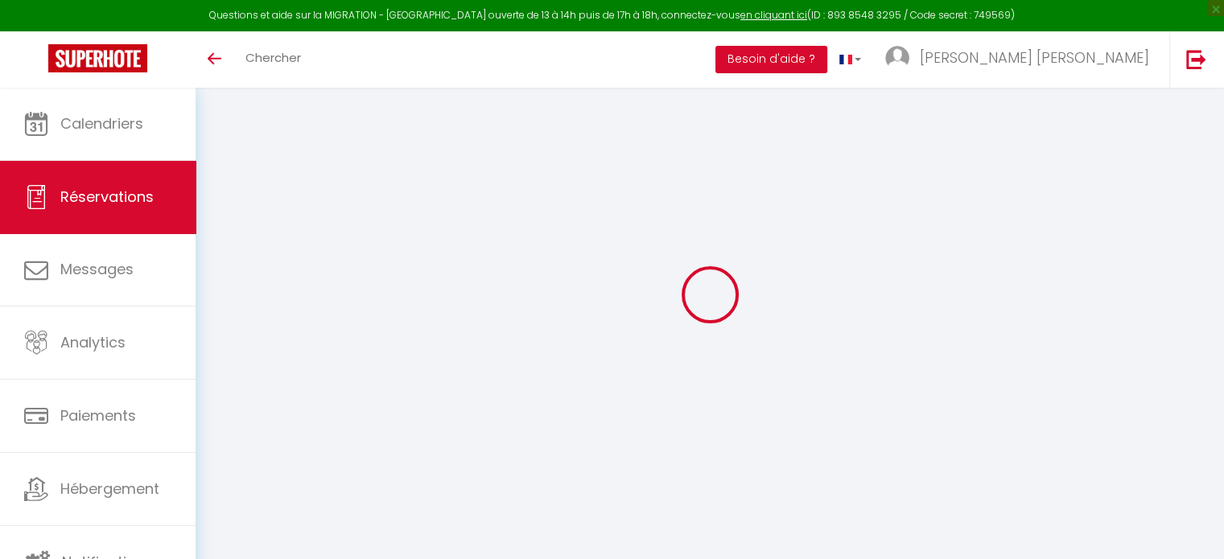
scroll to position [50, 0]
type input "[PERSON_NAME]"
type input "[EMAIL_ADDRESS][DOMAIN_NAME]"
type input "[PHONE_NUMBER]"
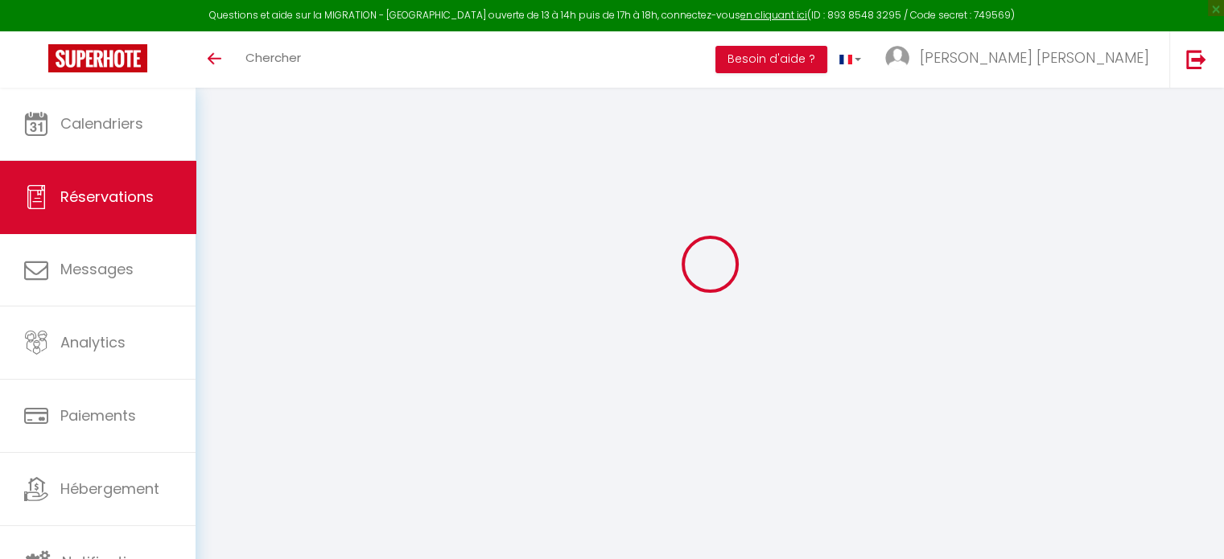
select select "AU"
type input "102.51"
type input "9.55"
select select "43077"
select select "1"
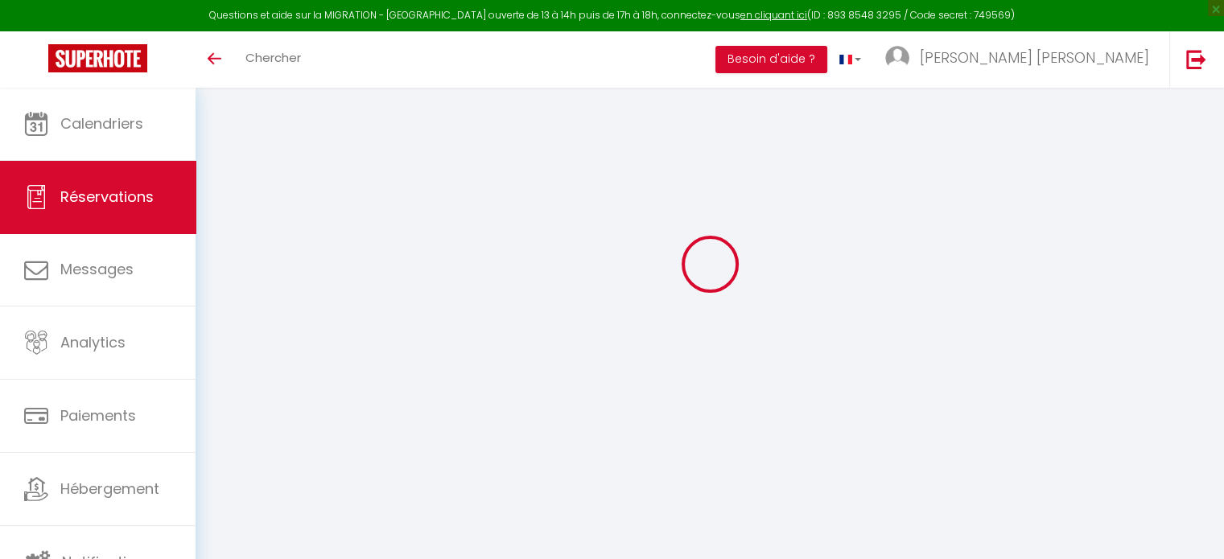
select select
type input "2"
select select "12"
select select "15"
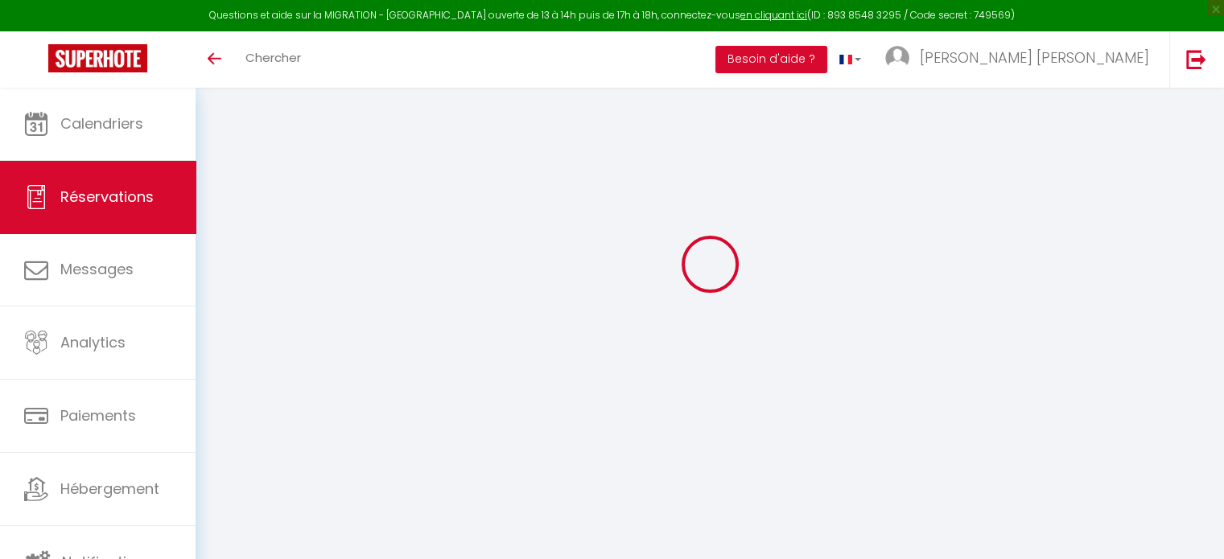
type input "553"
checkbox input "false"
type input "0"
select select "2"
type input "0"
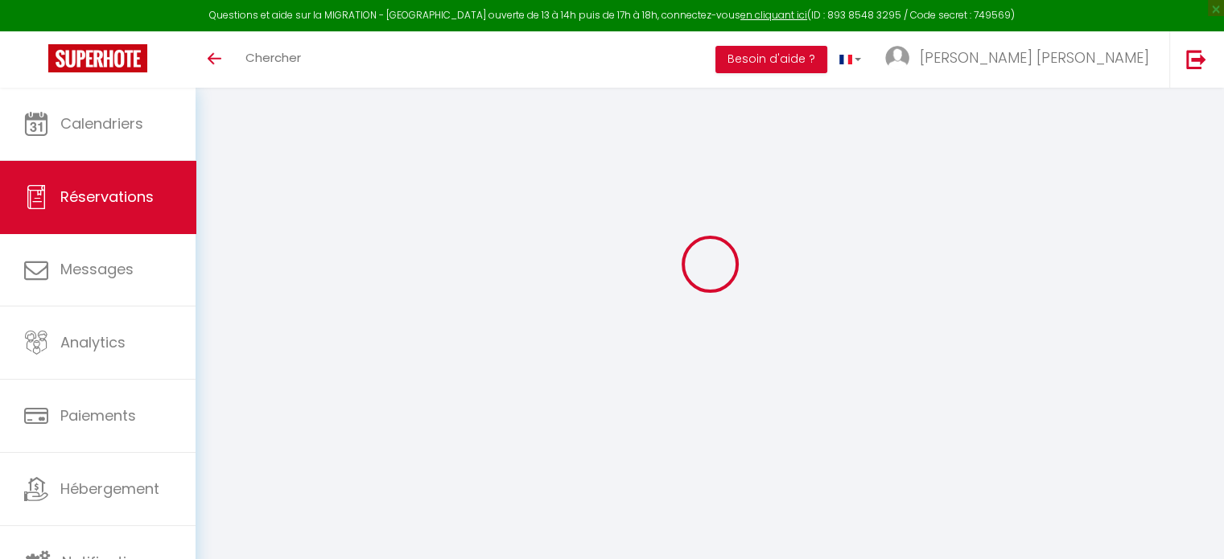
type input "0"
select select
checkbox input "false"
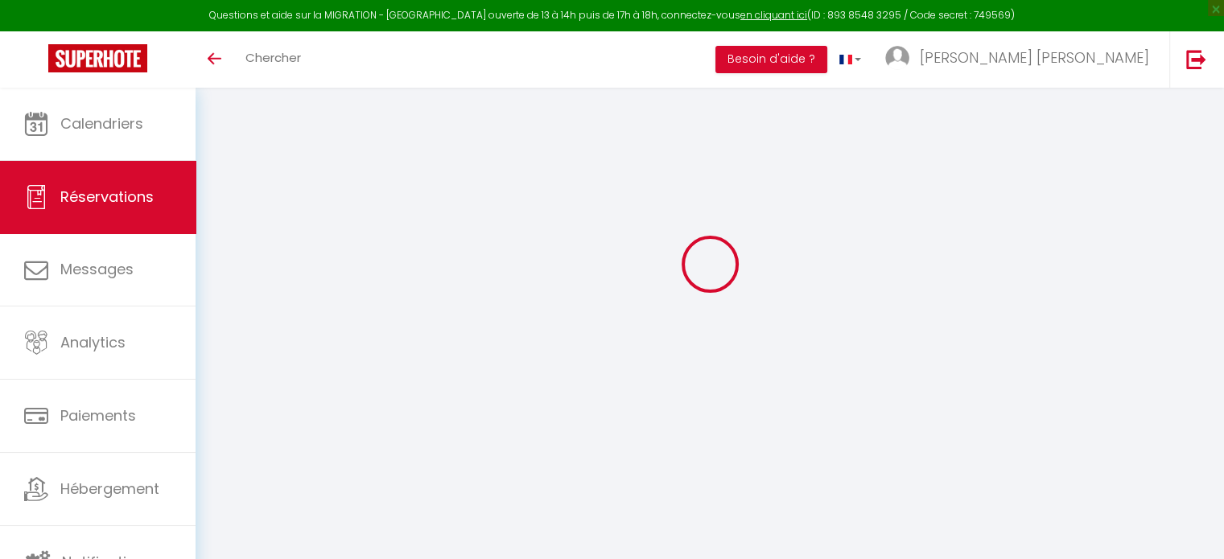
scroll to position [19, 0]
select select
checkbox input "false"
select select
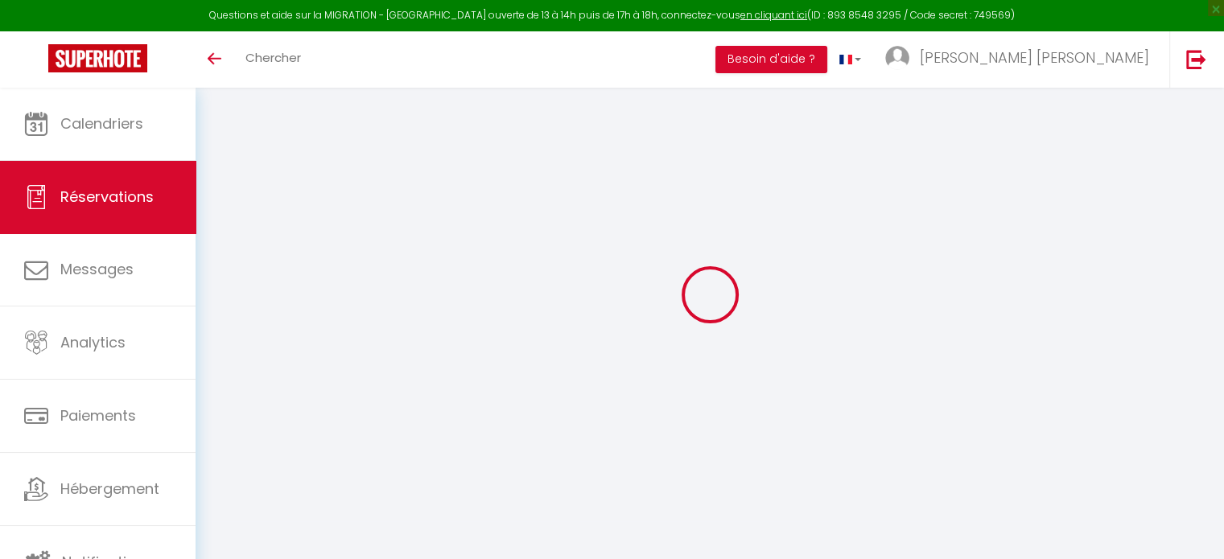
select select
checkbox input "false"
type textarea "** THIS RESERVATION HAS BEEN PRE-PAID ** BOOKING NOTE : Payment charge is EUR 9…"
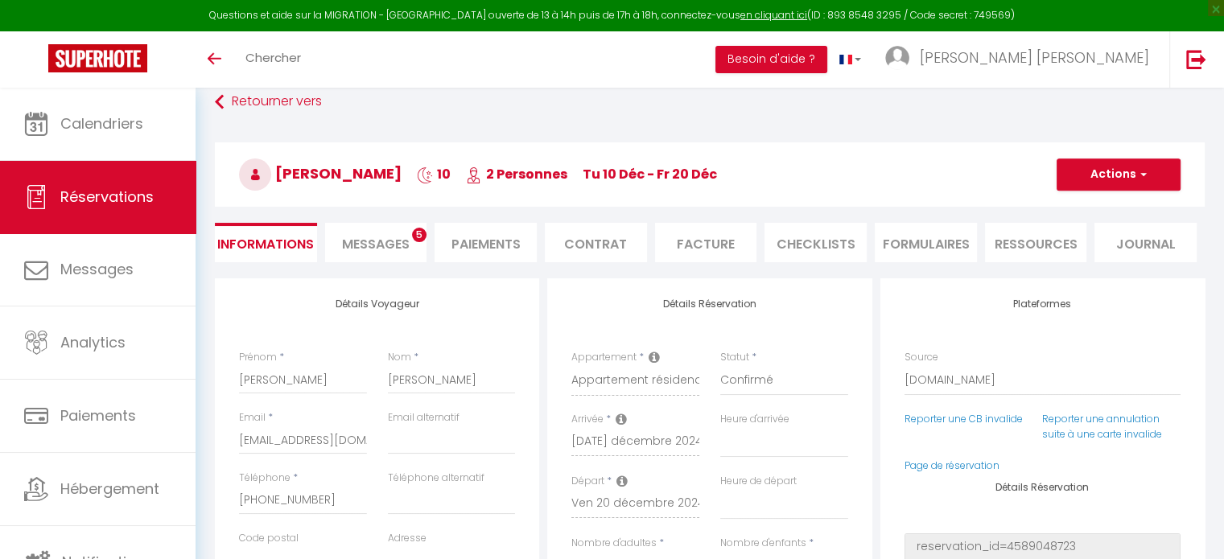
type input "50"
type input "79.18"
select select
checkbox input "false"
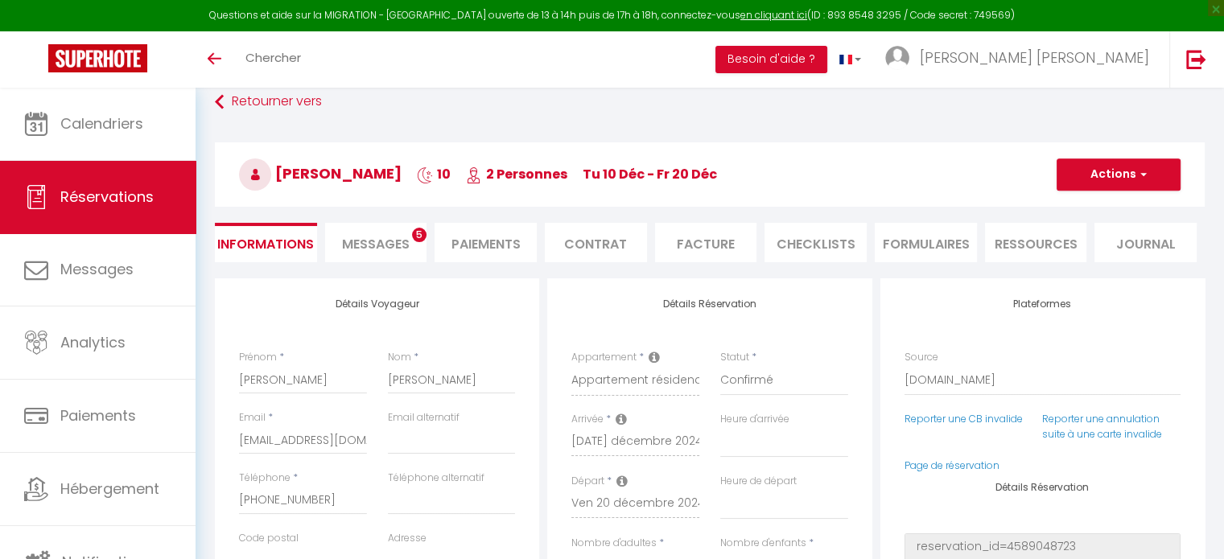
select select
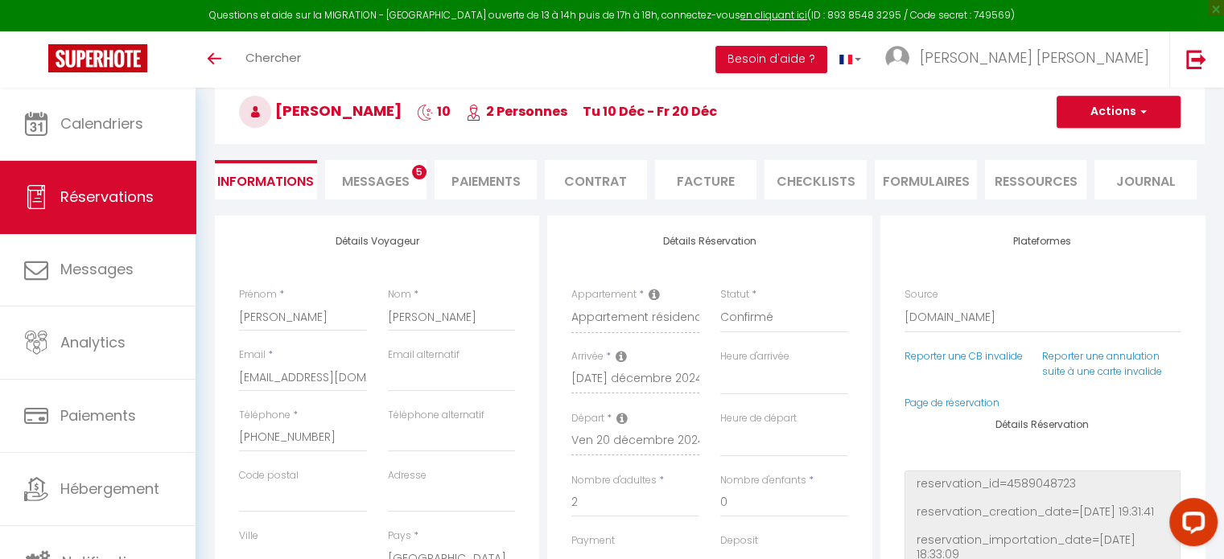
scroll to position [0, 0]
